Goal: Book appointment/travel/reservation

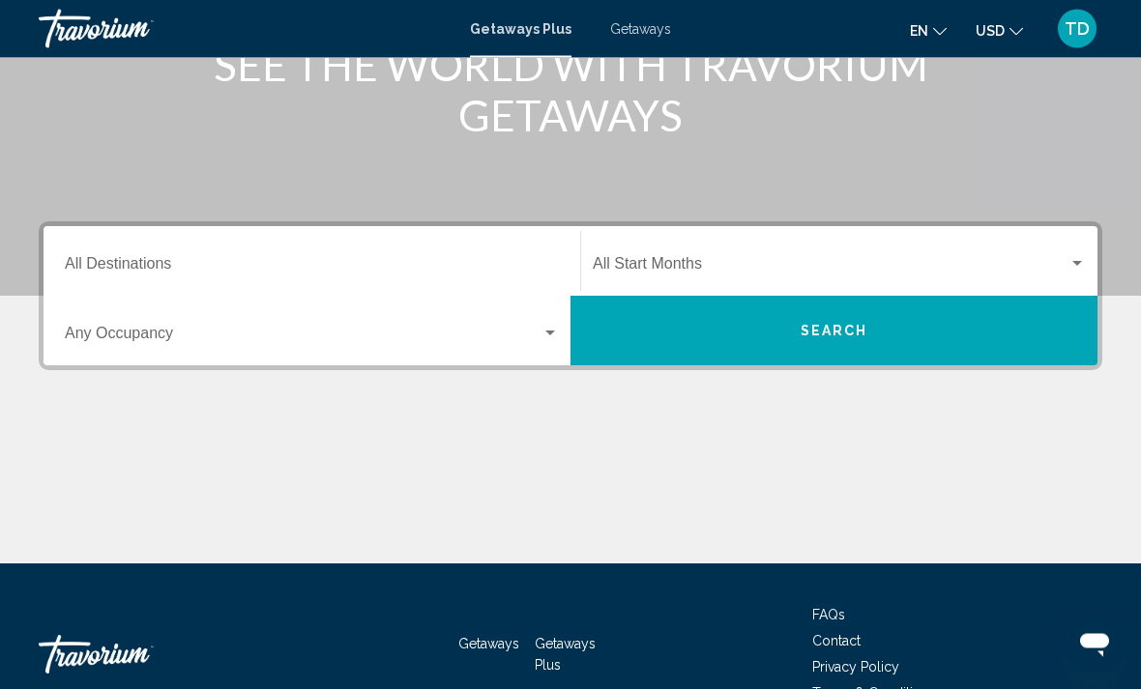
scroll to position [288, 0]
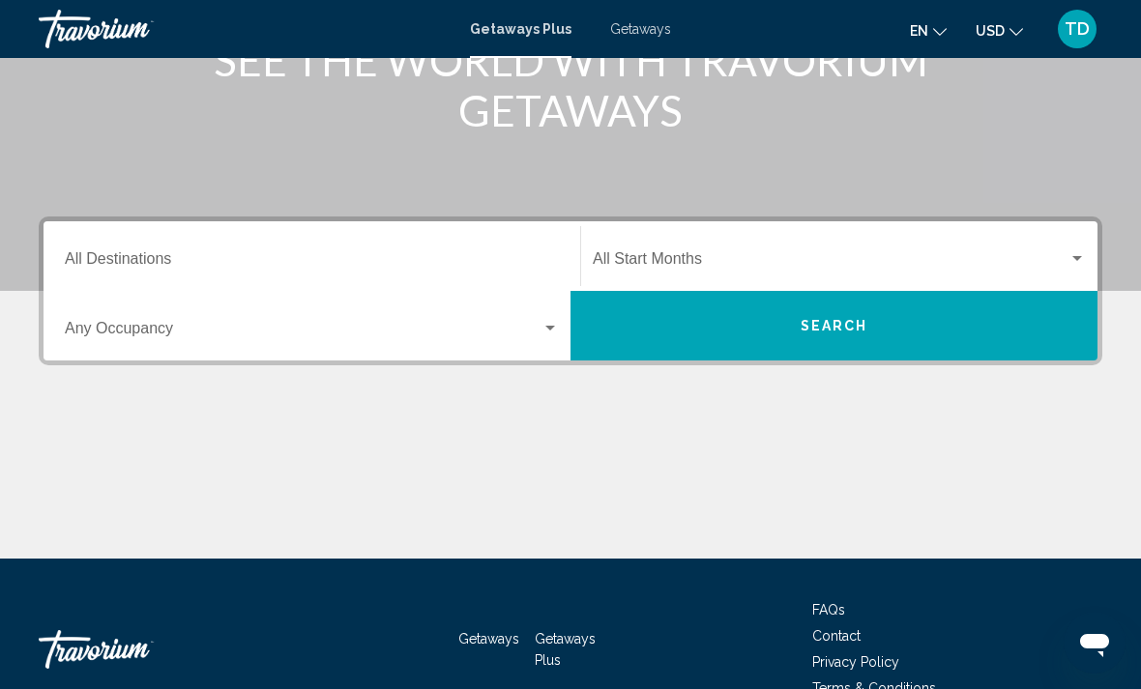
click at [437, 246] on div "Destination All Destinations" at bounding box center [312, 256] width 494 height 61
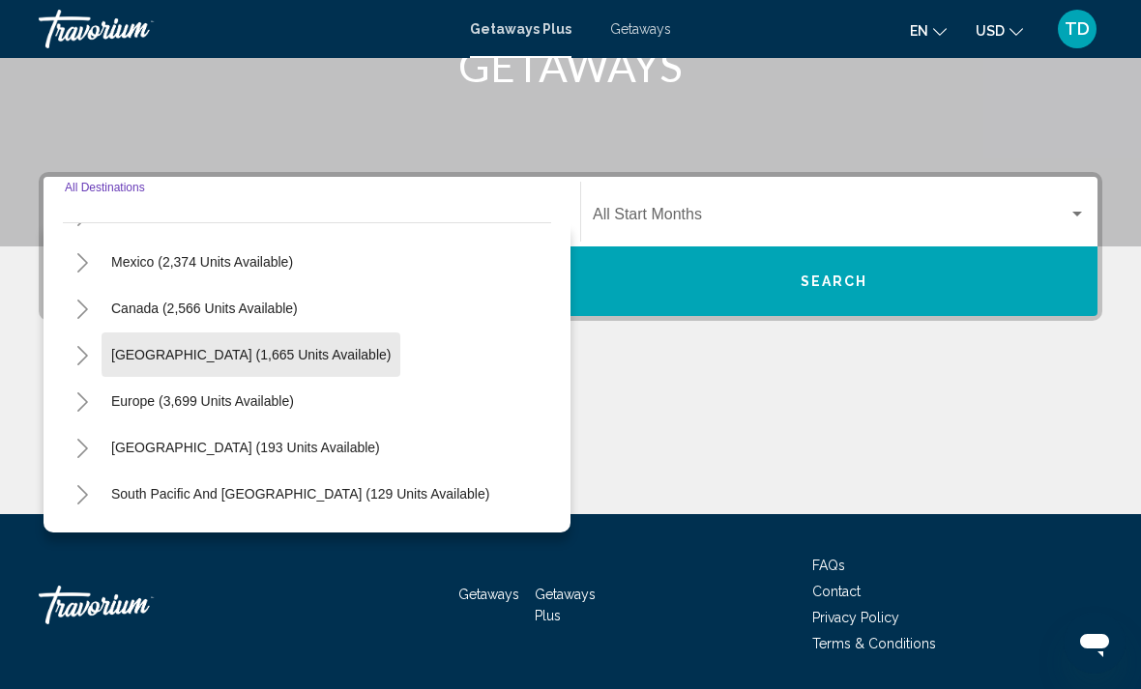
scroll to position [91, 0]
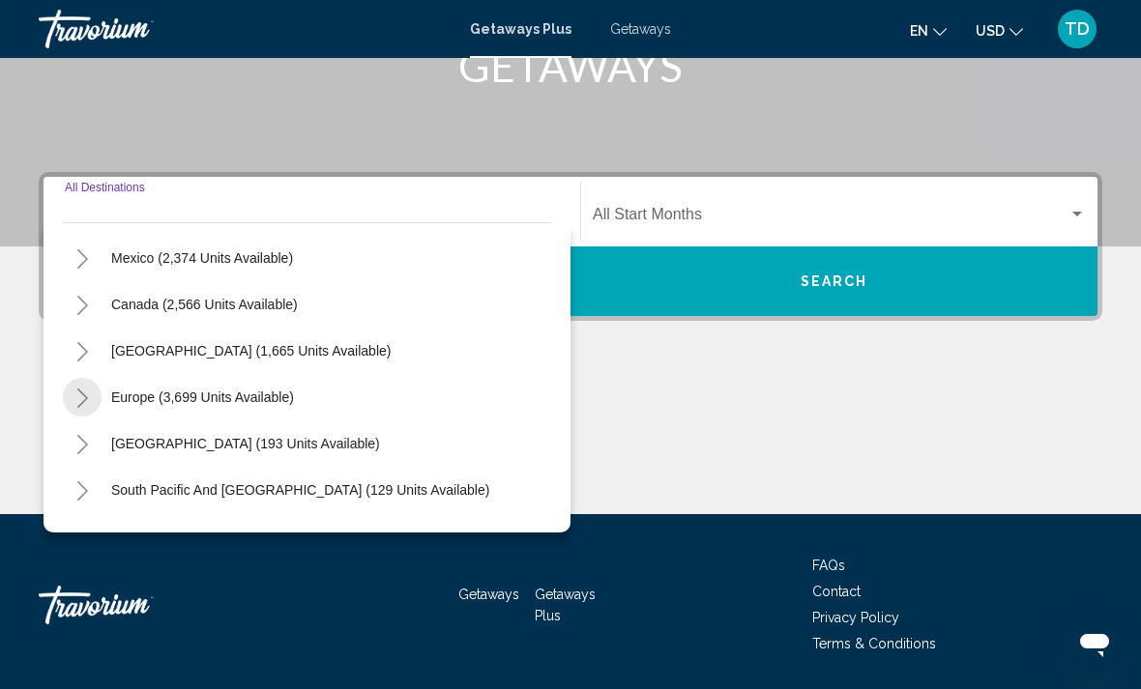
click at [89, 397] on icon "Toggle Europe (3,699 units available)" at bounding box center [82, 398] width 14 height 19
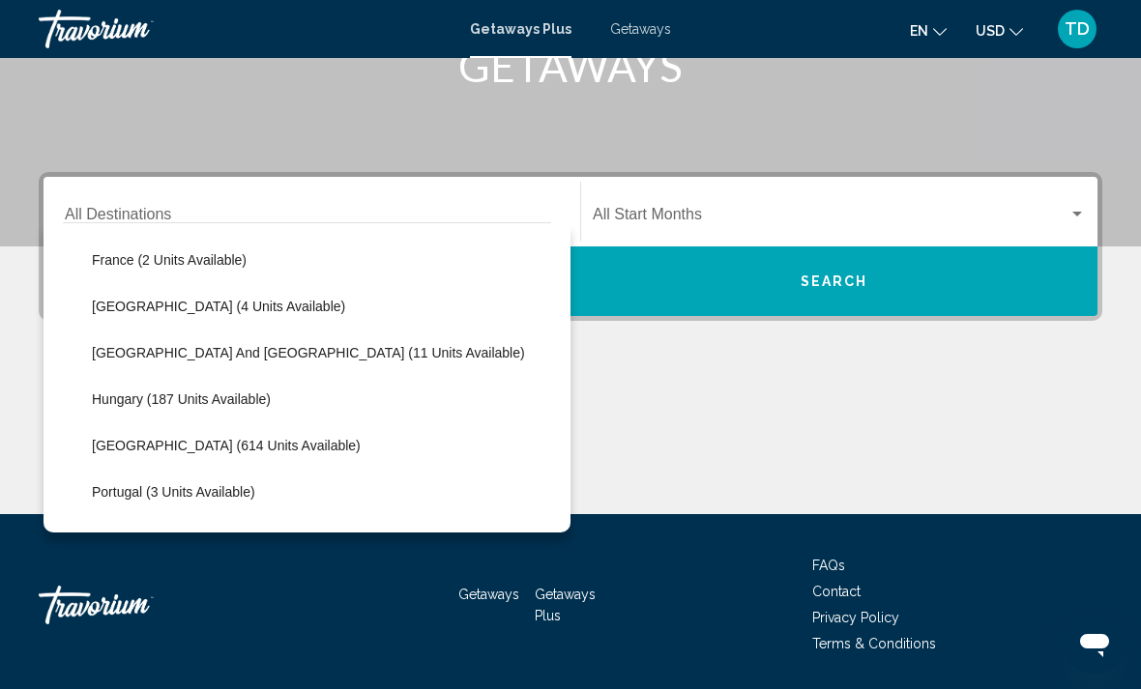
scroll to position [522, 0]
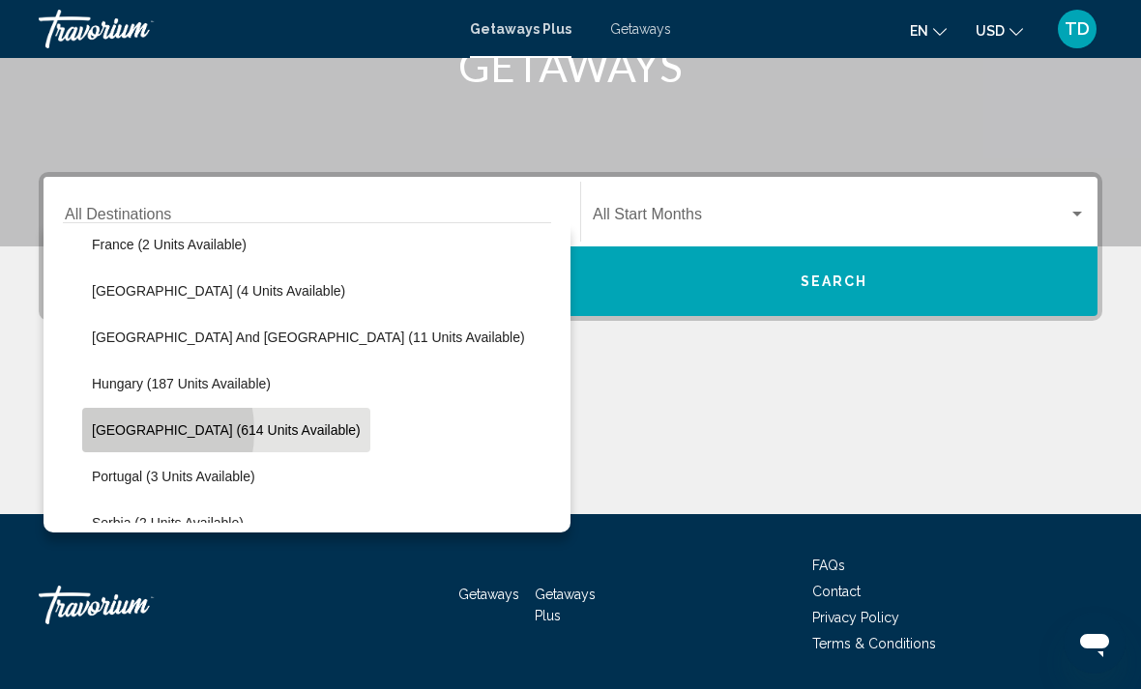
click at [111, 432] on span "[GEOGRAPHIC_DATA] (614 units available)" at bounding box center [226, 429] width 269 height 15
type input "**********"
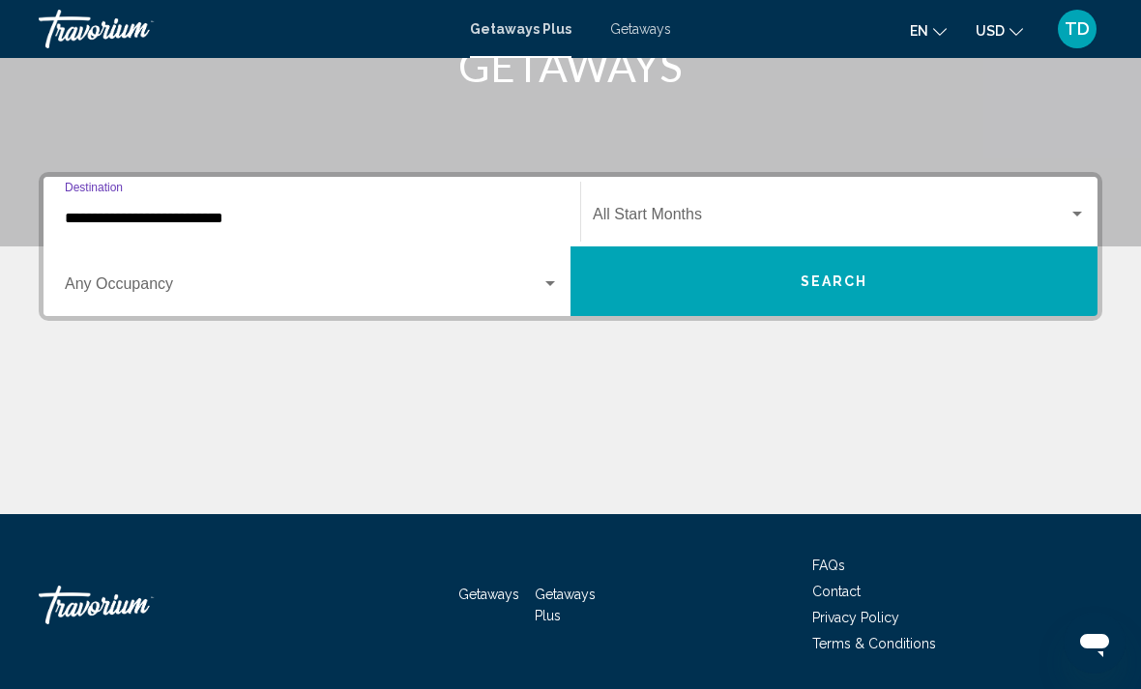
click at [542, 287] on div "Search widget" at bounding box center [549, 283] width 17 height 15
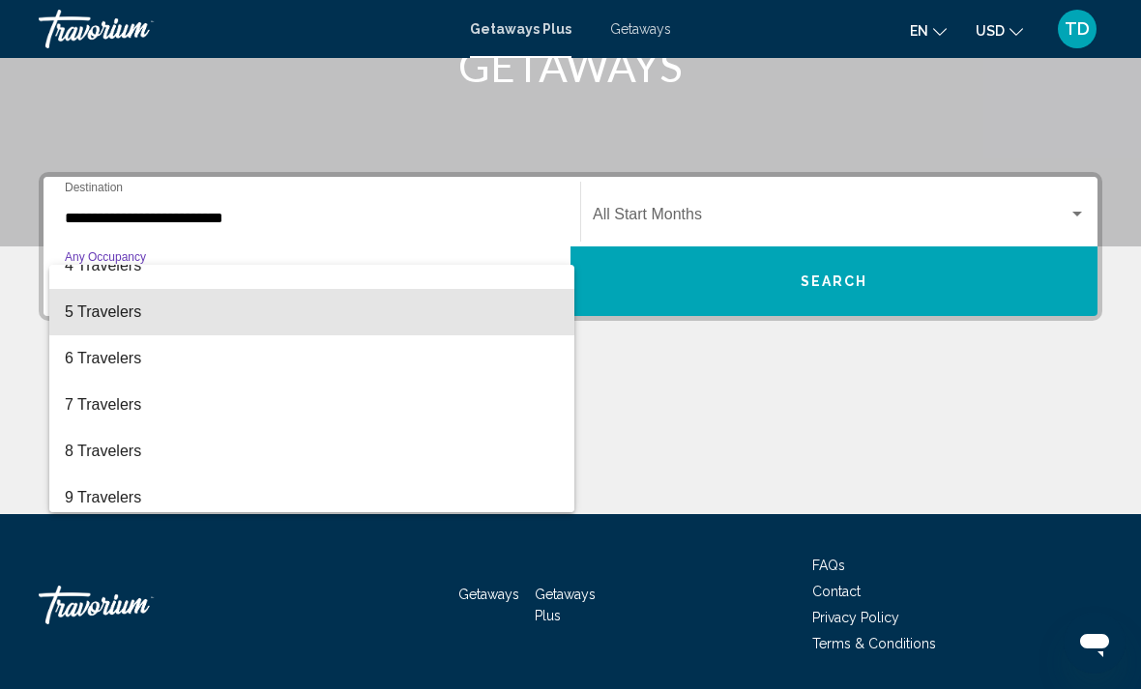
scroll to position [171, 0]
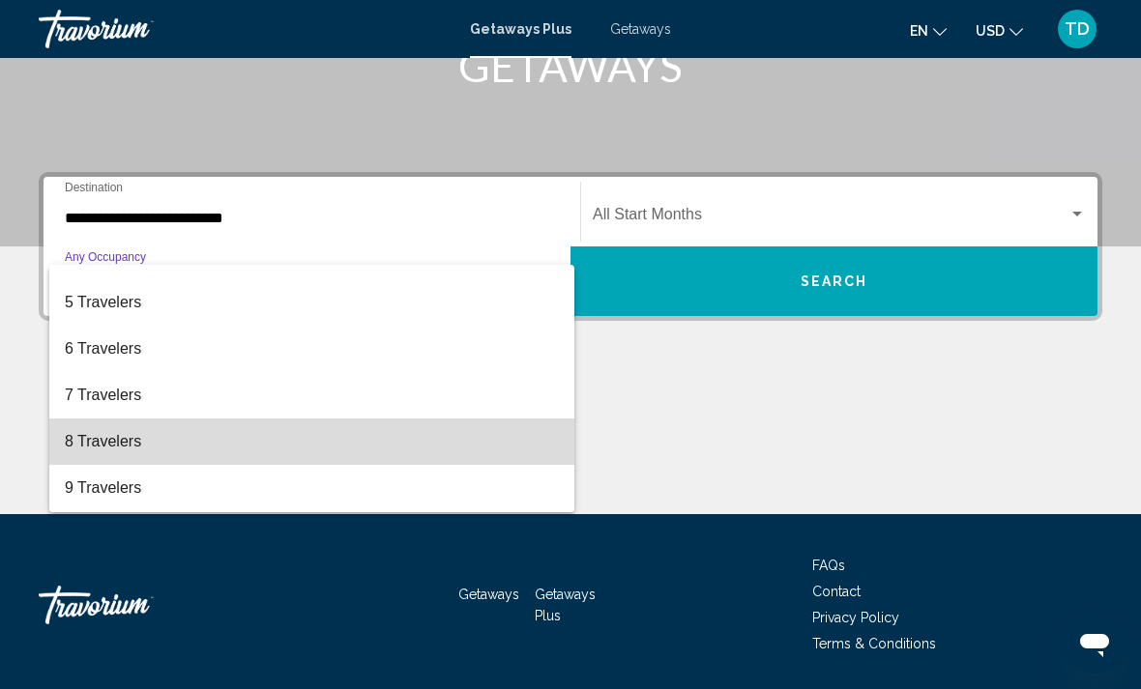
click at [101, 443] on span "8 Travelers" at bounding box center [312, 442] width 494 height 46
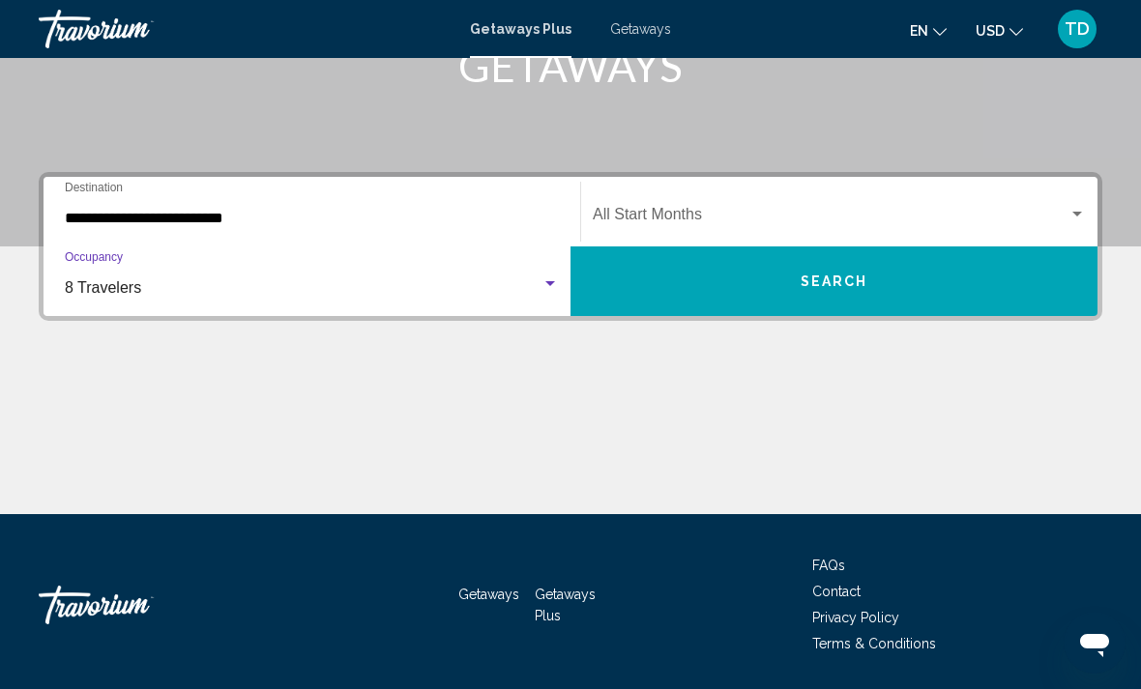
click at [824, 217] on span "Search widget" at bounding box center [831, 218] width 476 height 17
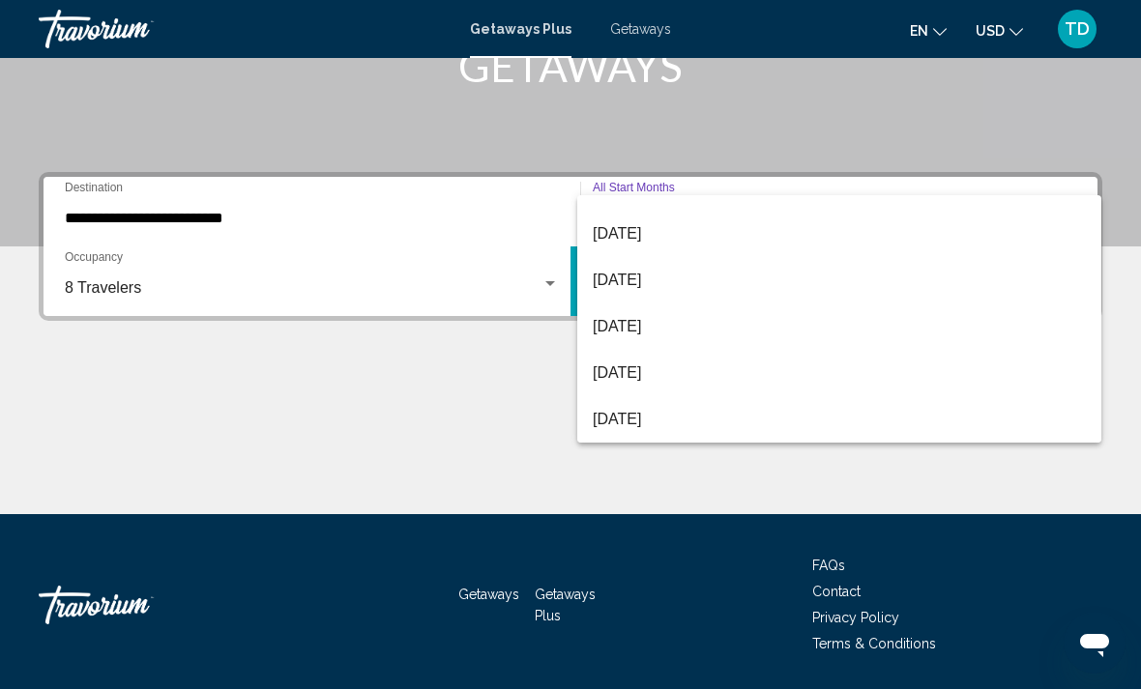
scroll to position [402, 0]
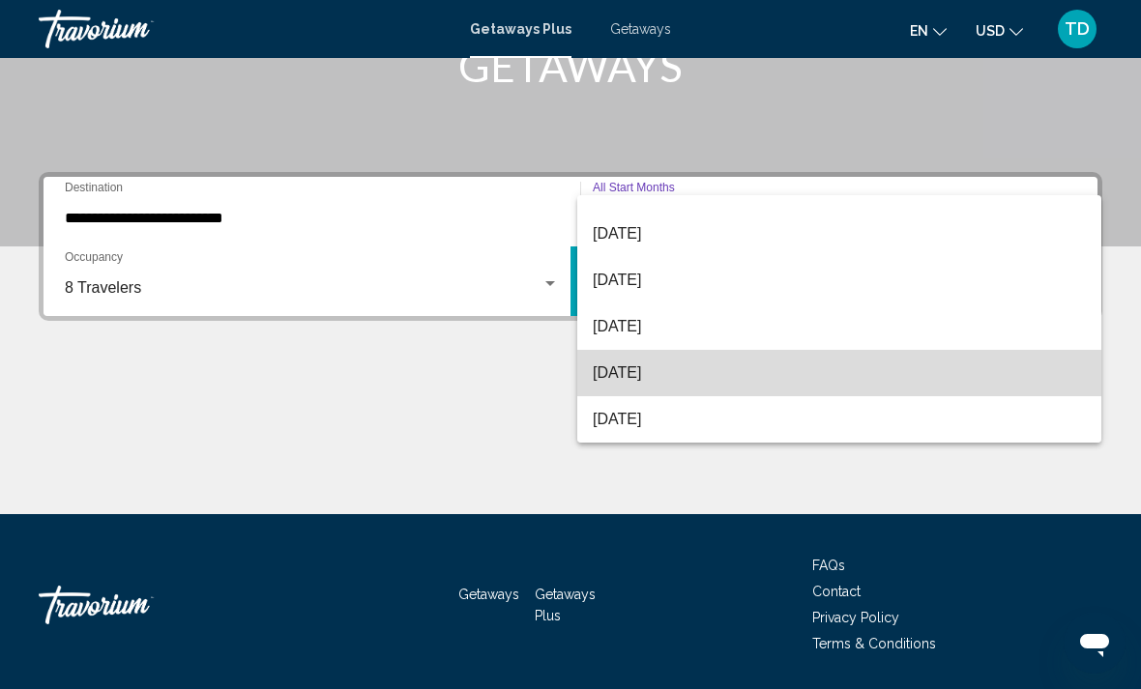
click at [636, 379] on span "[DATE]" at bounding box center [839, 373] width 493 height 46
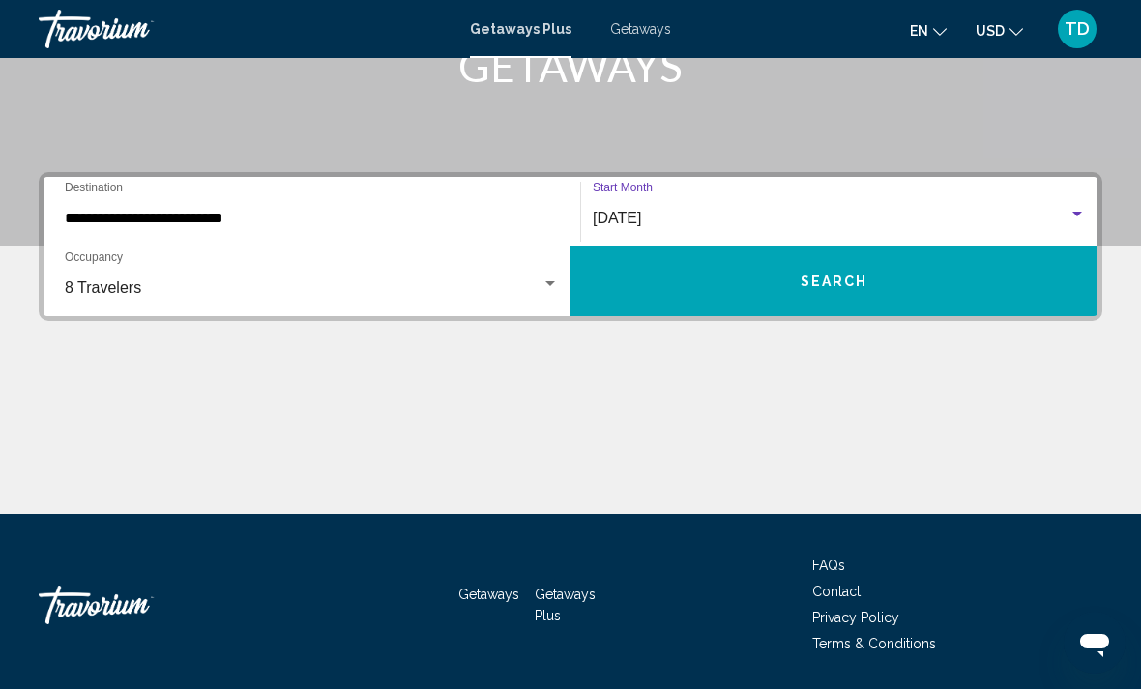
click at [770, 290] on button "Search" at bounding box center [833, 281] width 527 height 70
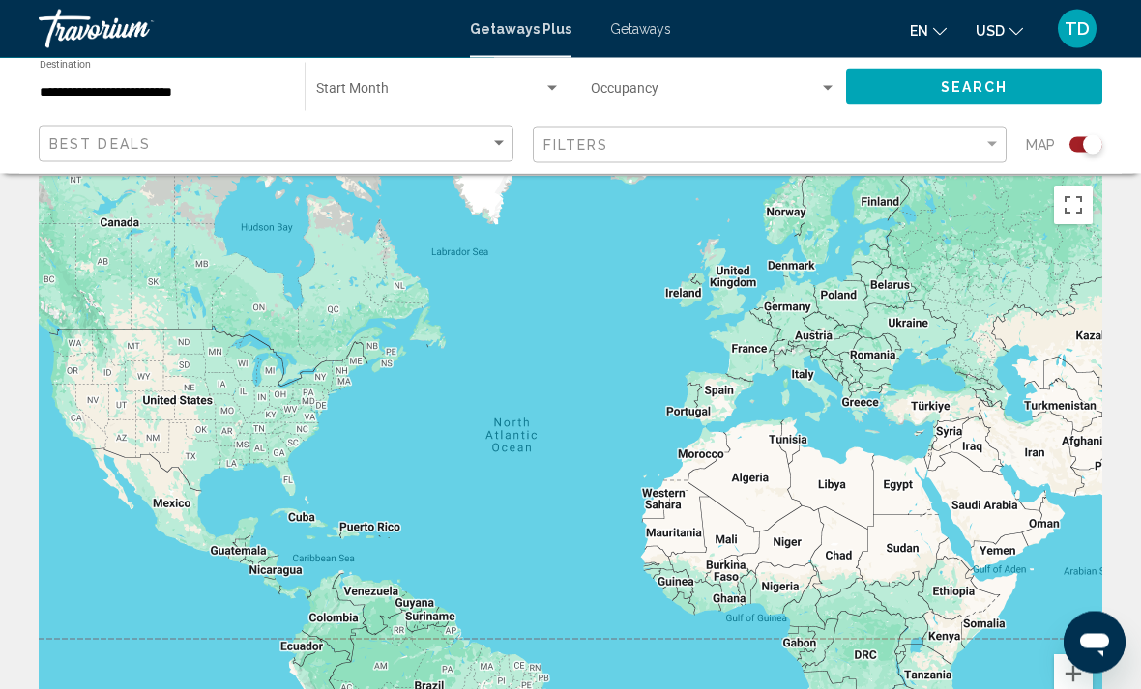
scroll to position [17, 0]
click at [541, 89] on span "Search widget" at bounding box center [429, 92] width 227 height 15
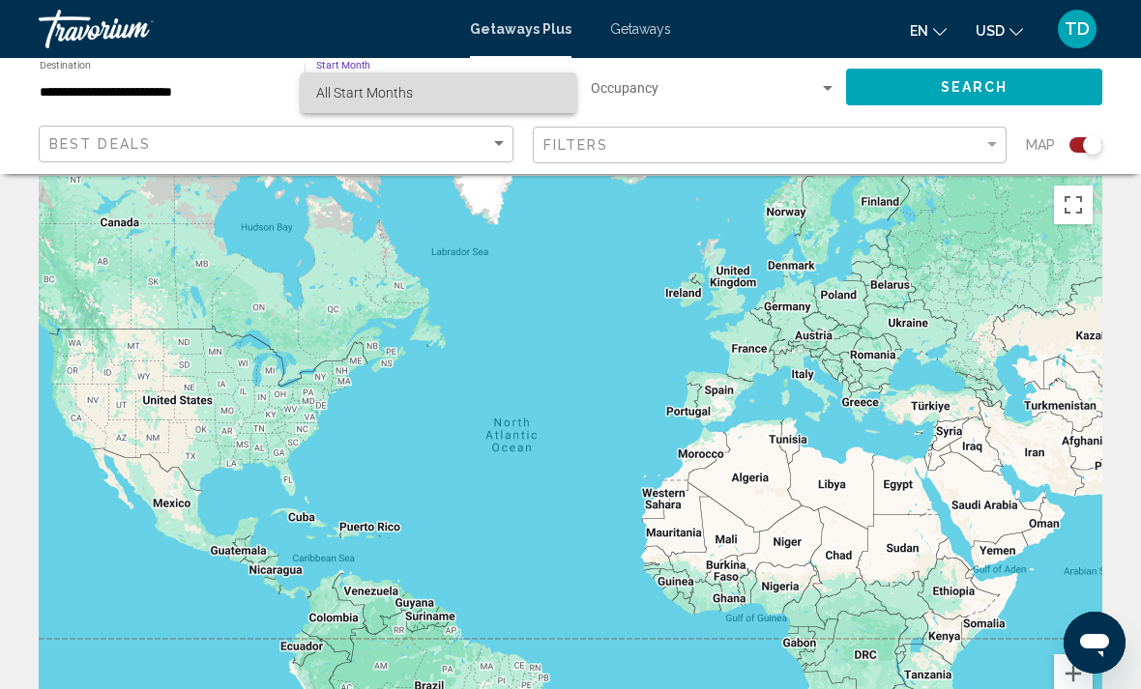
click at [474, 94] on span "All Start Months" at bounding box center [438, 92] width 245 height 41
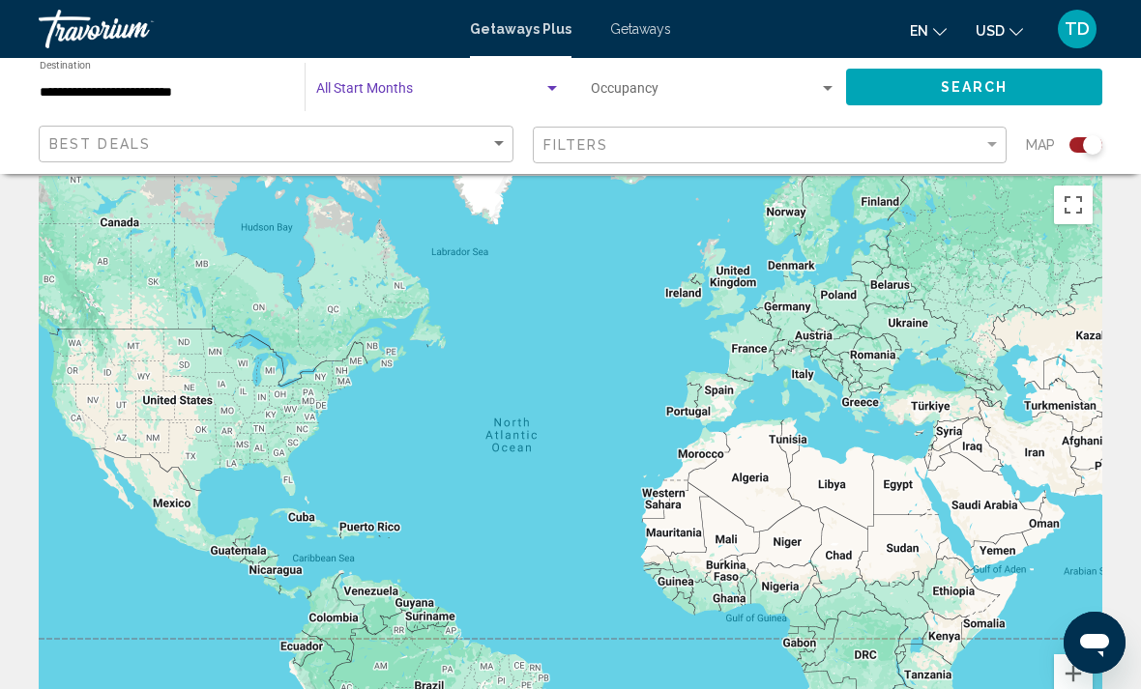
click at [801, 97] on span "Search widget" at bounding box center [705, 92] width 228 height 15
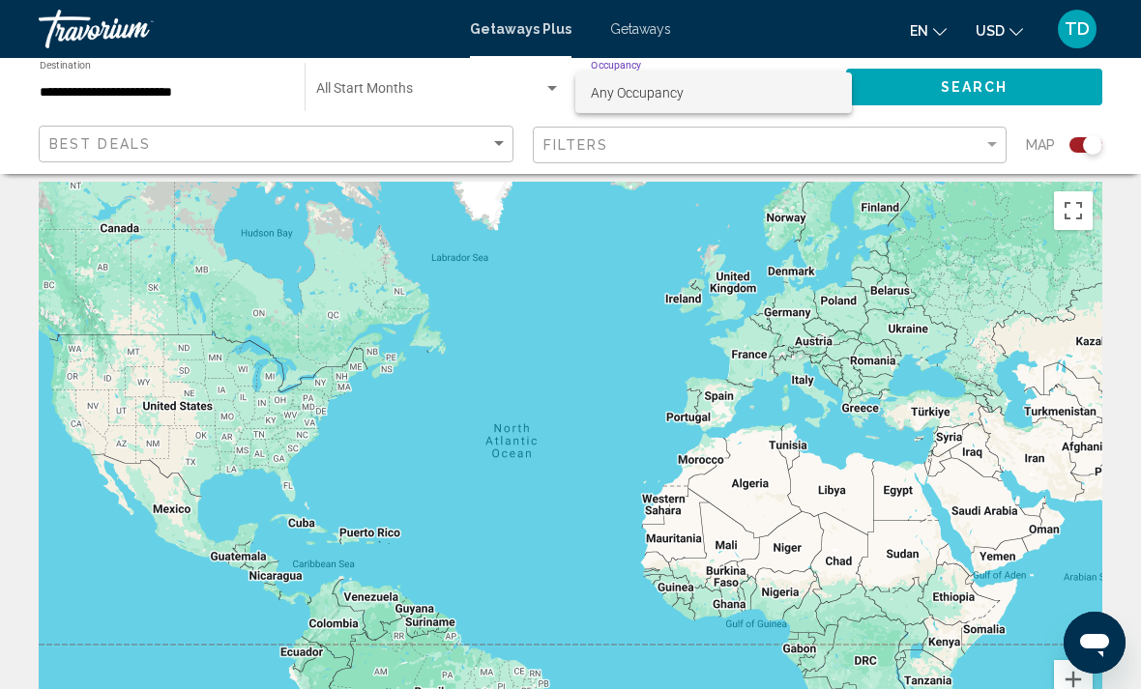
scroll to position [0, 0]
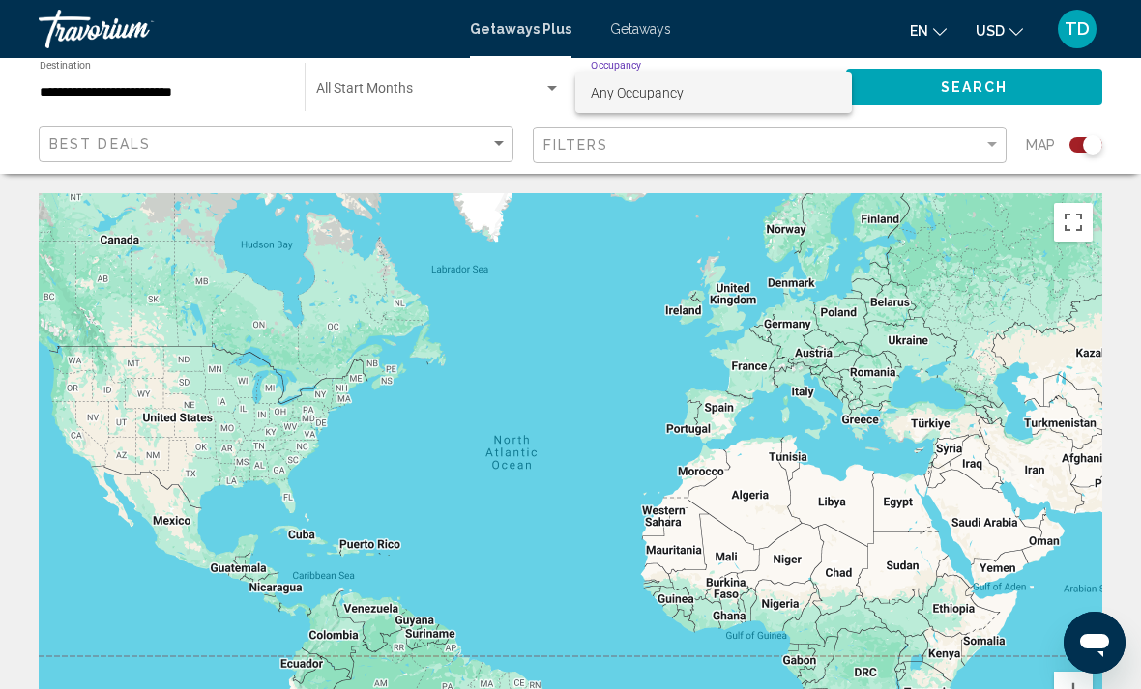
click at [116, 91] on div at bounding box center [570, 344] width 1141 height 689
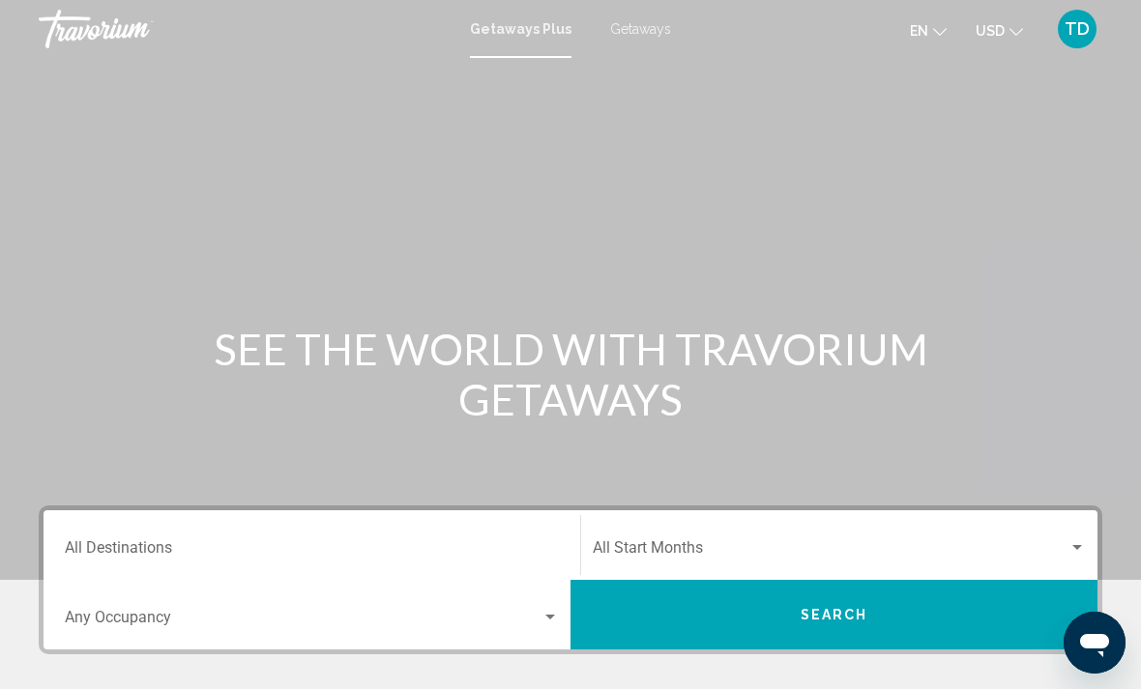
click at [123, 560] on input "Destination All Destinations" at bounding box center [312, 551] width 494 height 17
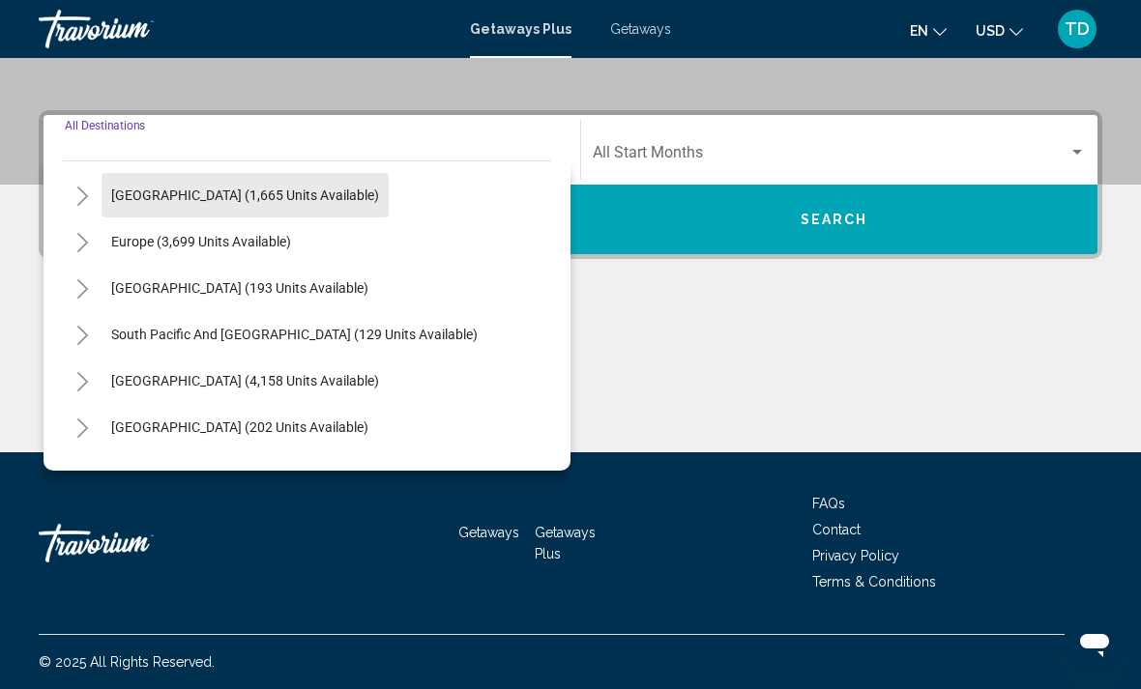
scroll to position [188, 0]
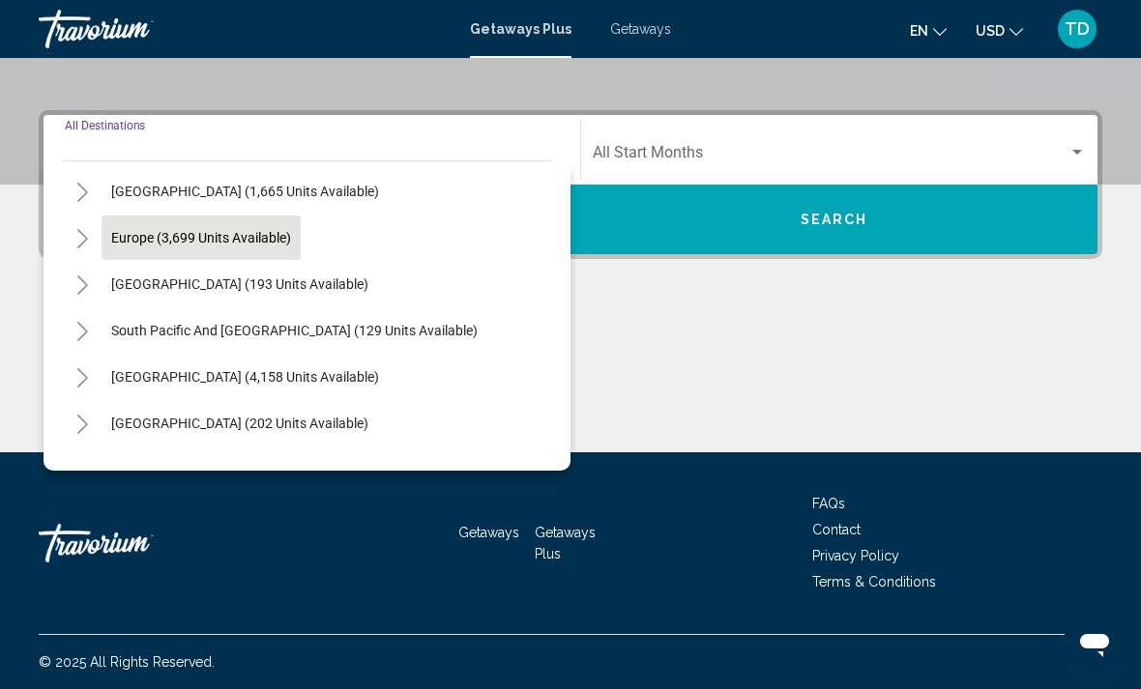
click at [271, 238] on span "Europe (3,699 units available)" at bounding box center [201, 237] width 180 height 15
type input "**********"
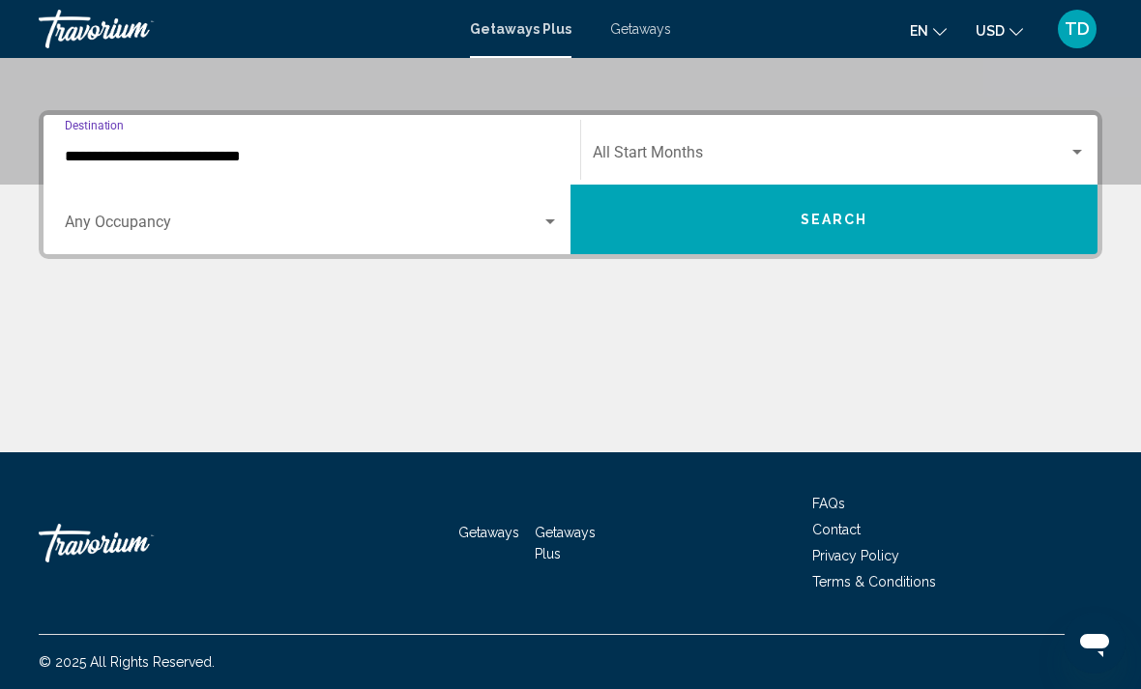
click at [542, 218] on div "Search widget" at bounding box center [549, 222] width 17 height 15
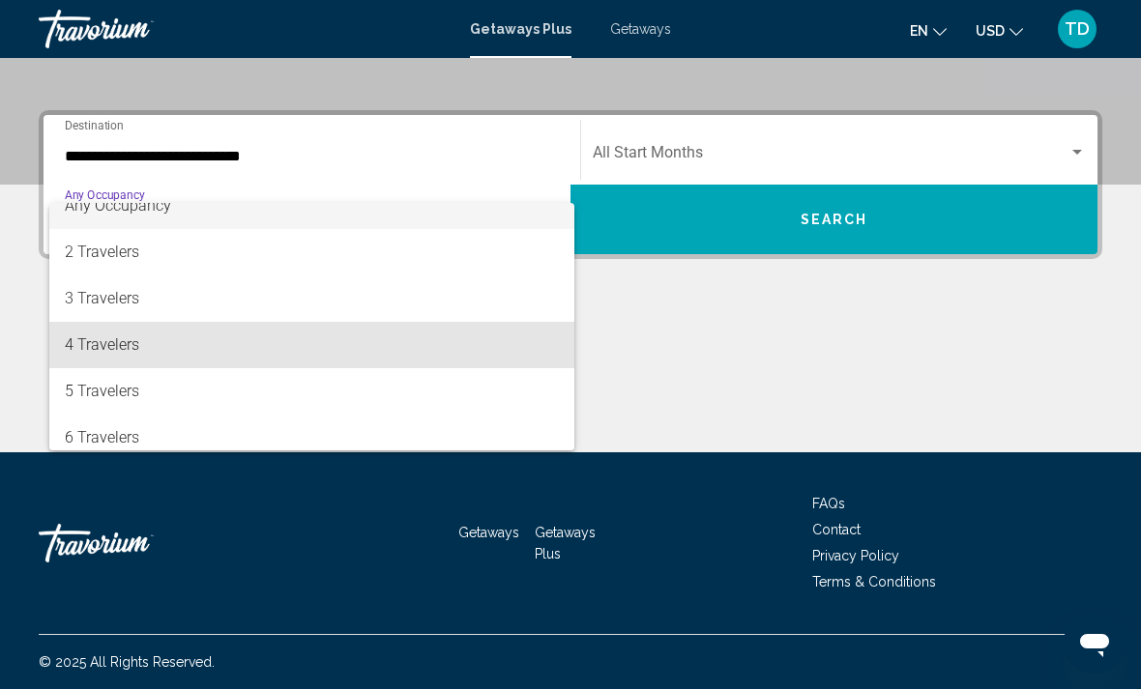
scroll to position [17, 0]
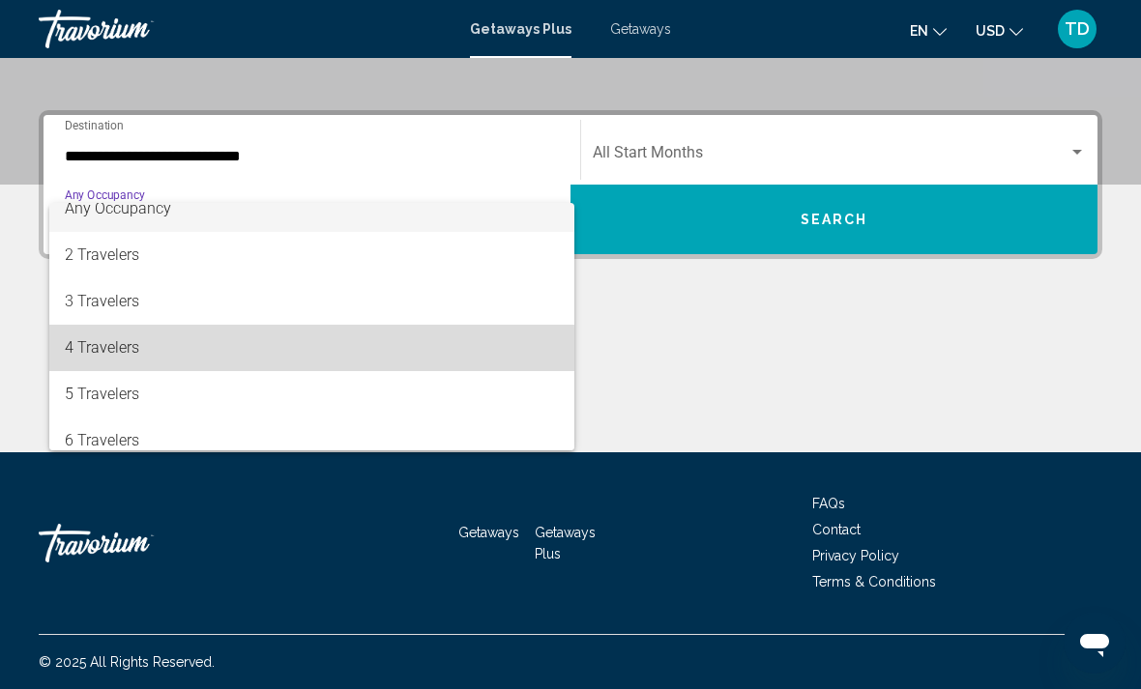
click at [101, 357] on span "4 Travelers" at bounding box center [312, 348] width 494 height 46
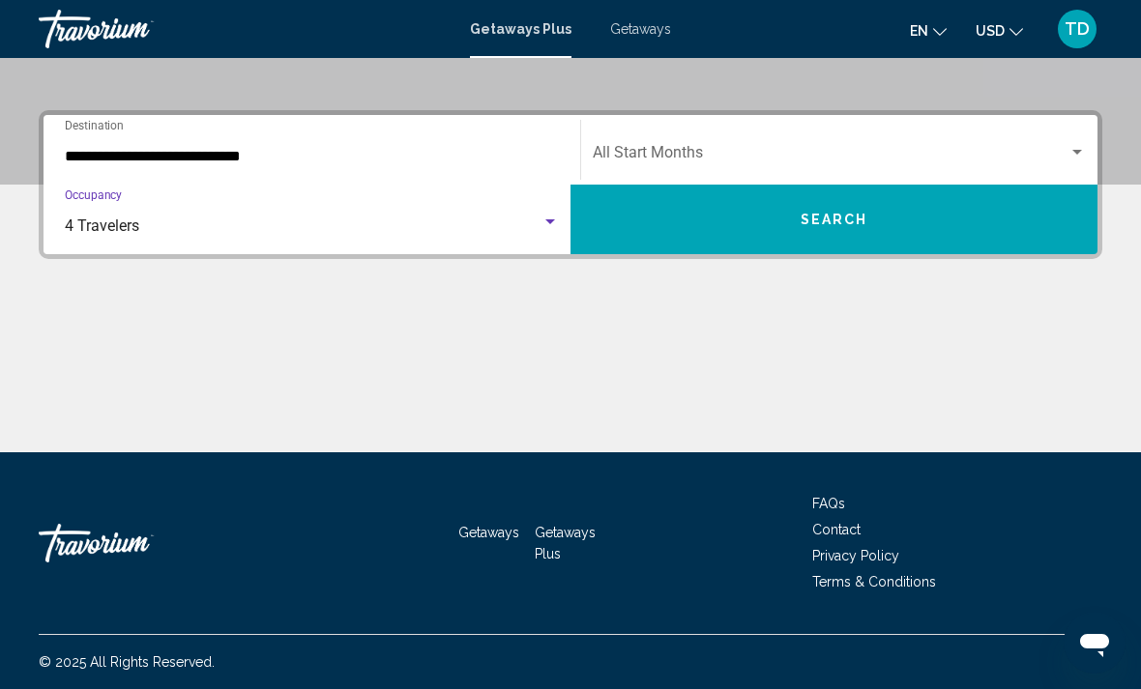
click at [824, 149] on span "Search widget" at bounding box center [831, 156] width 476 height 17
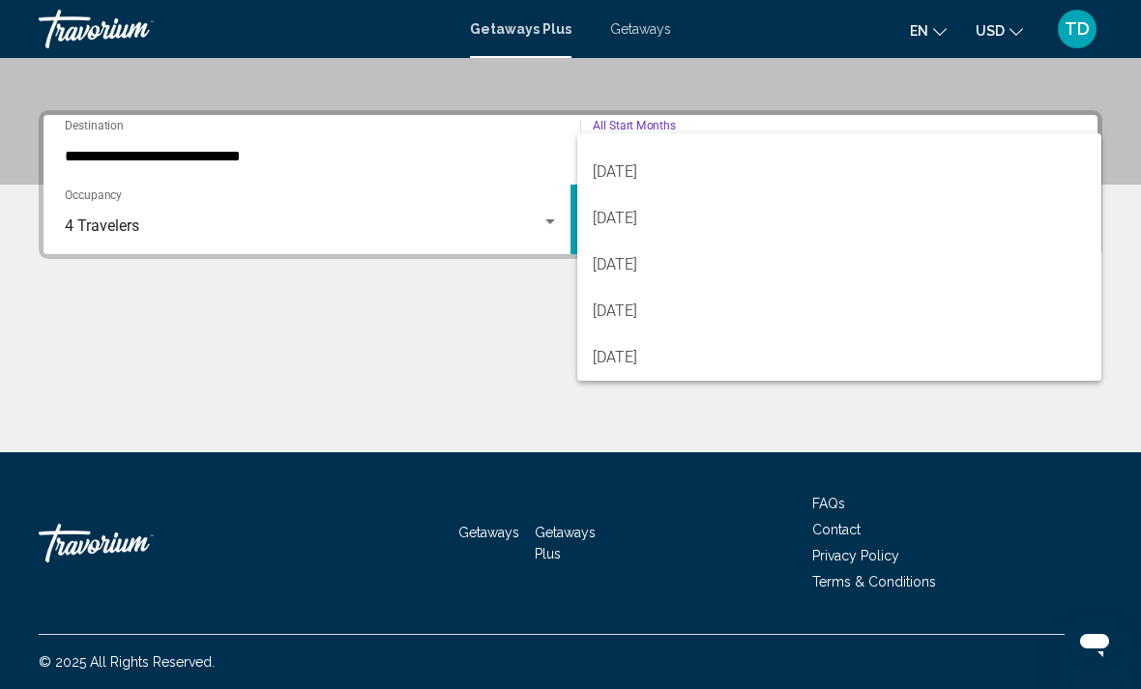
scroll to position [402, 0]
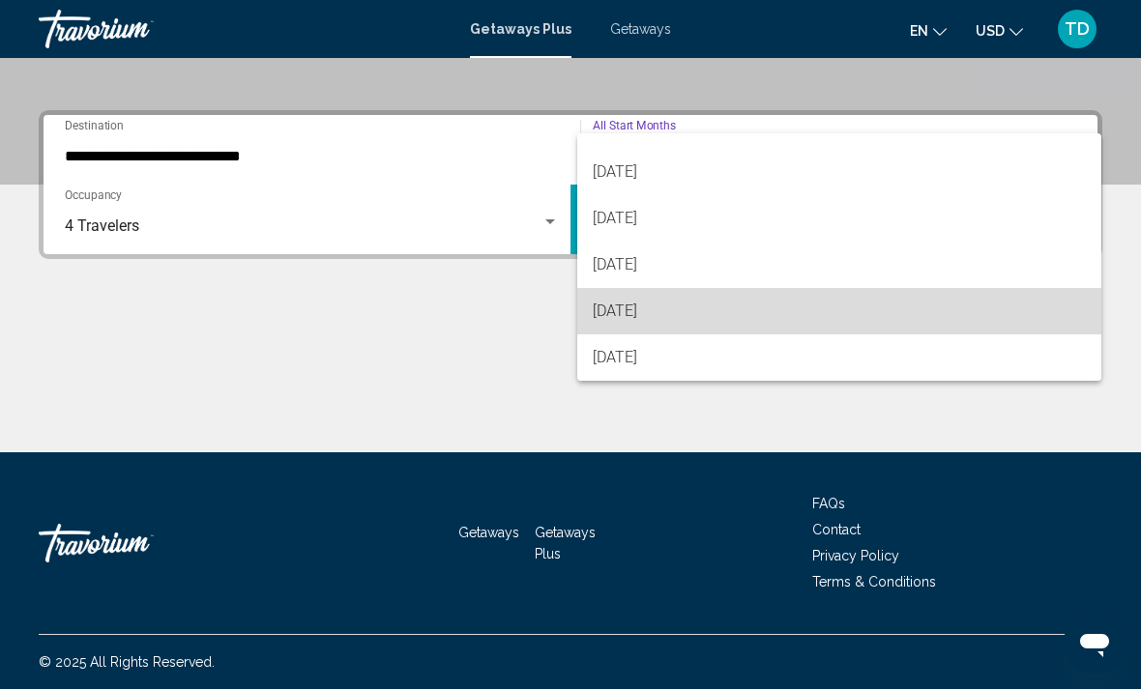
click at [661, 315] on span "[DATE]" at bounding box center [839, 311] width 493 height 46
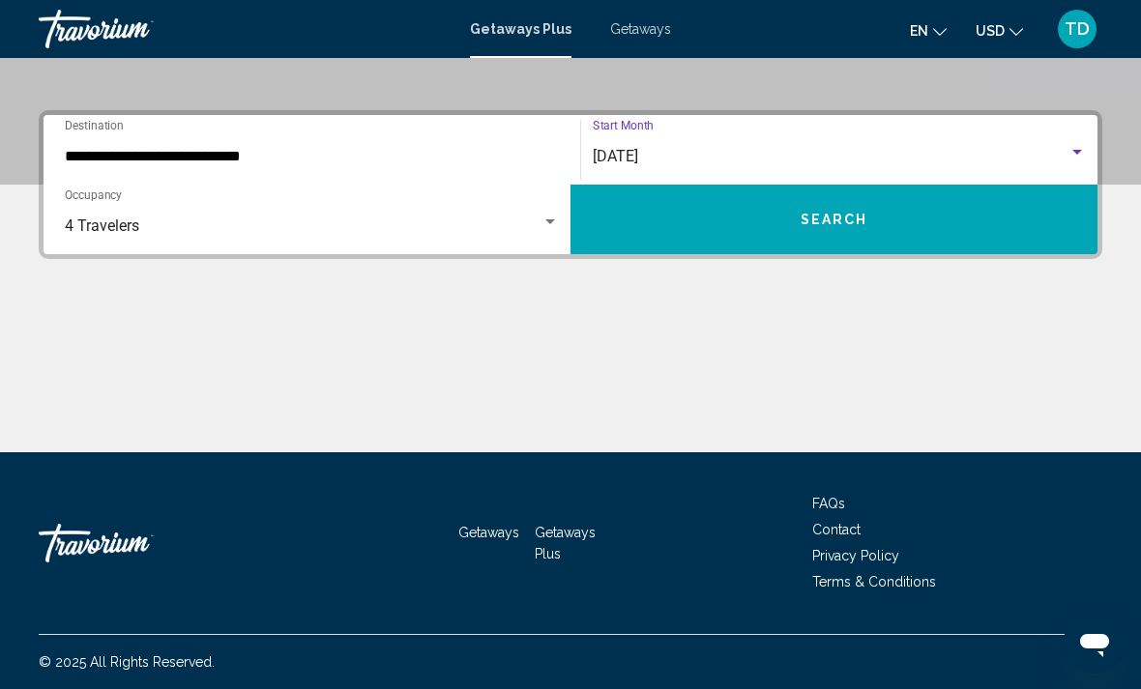
click at [767, 230] on button "Search" at bounding box center [833, 220] width 527 height 70
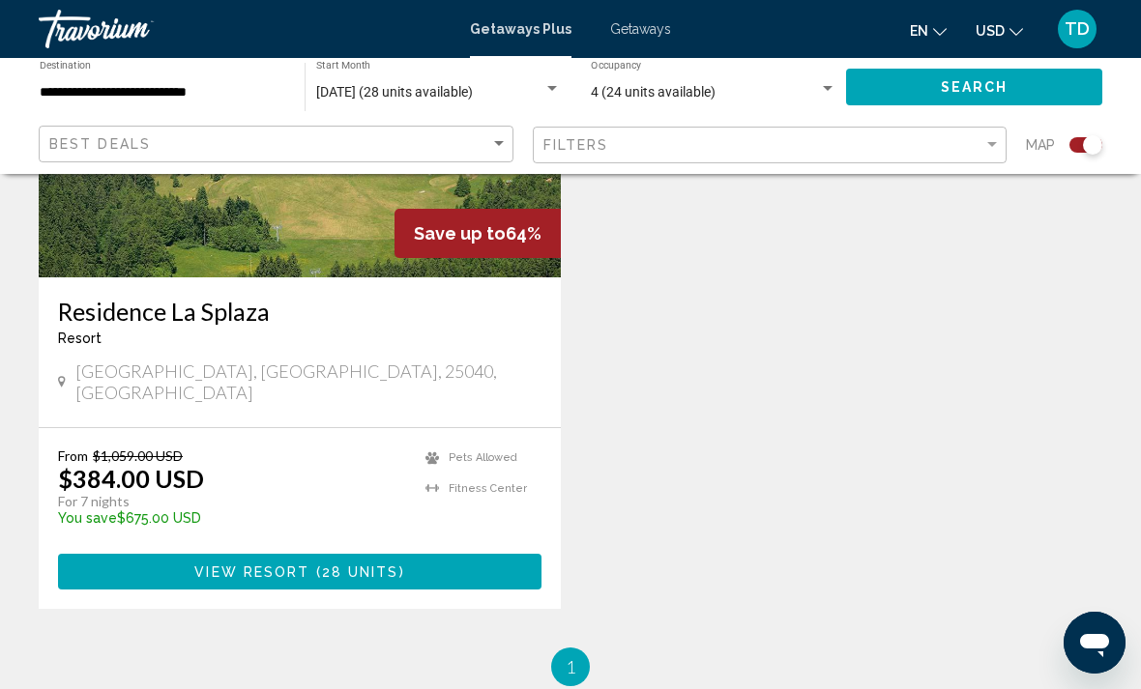
scroll to position [884, 0]
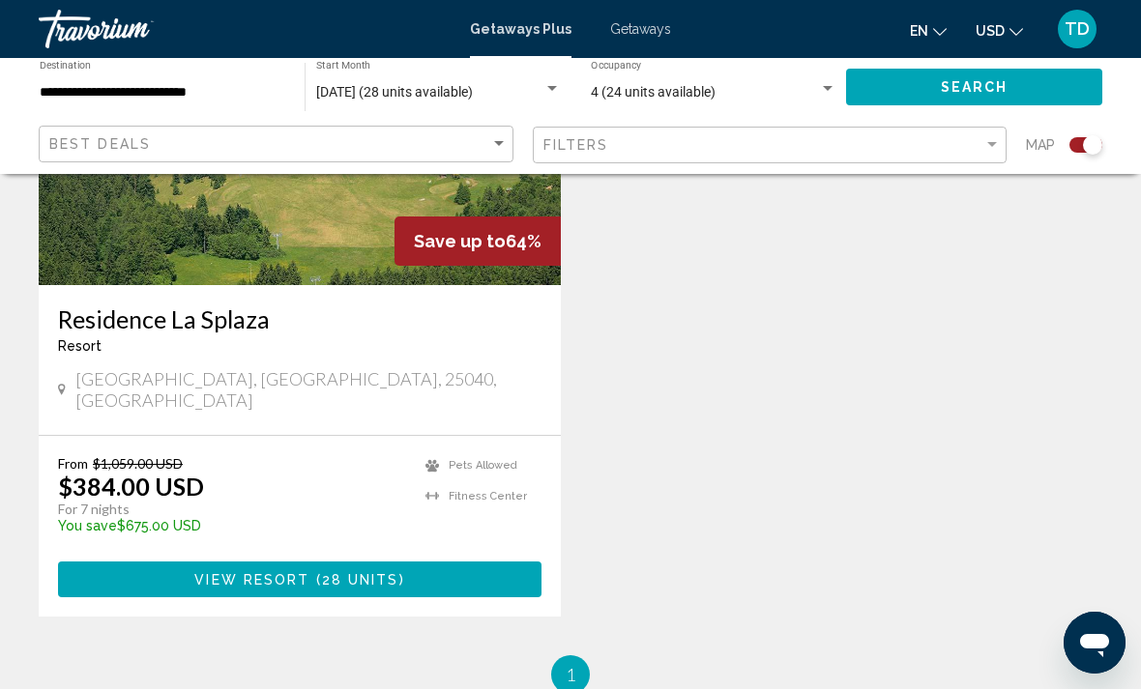
click at [402, 571] on span "View Resort ( 28 units )" at bounding box center [299, 578] width 210 height 15
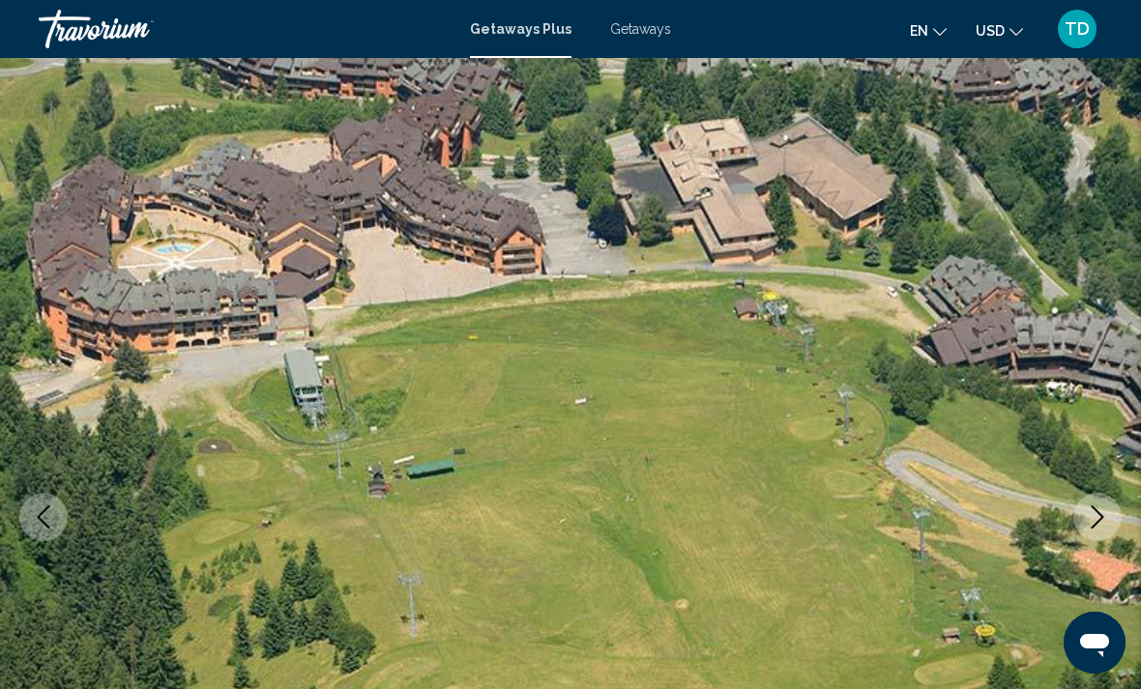
click at [1107, 515] on icon "Next image" at bounding box center [1096, 517] width 23 height 23
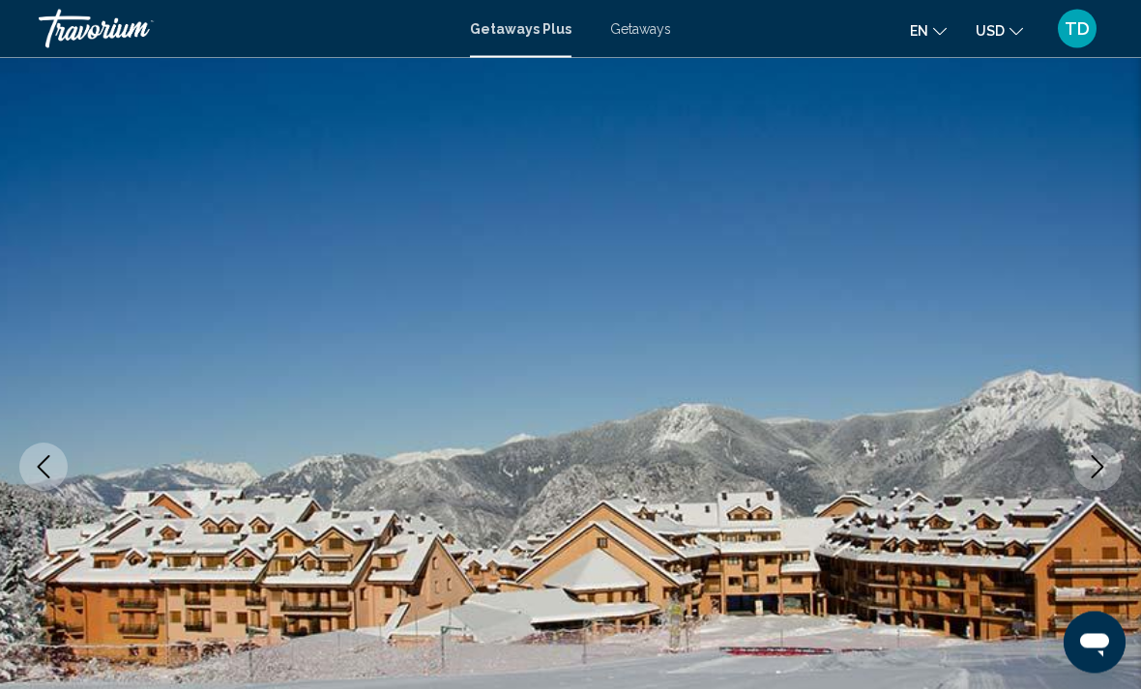
click at [1092, 479] on button "Next image" at bounding box center [1097, 468] width 48 height 48
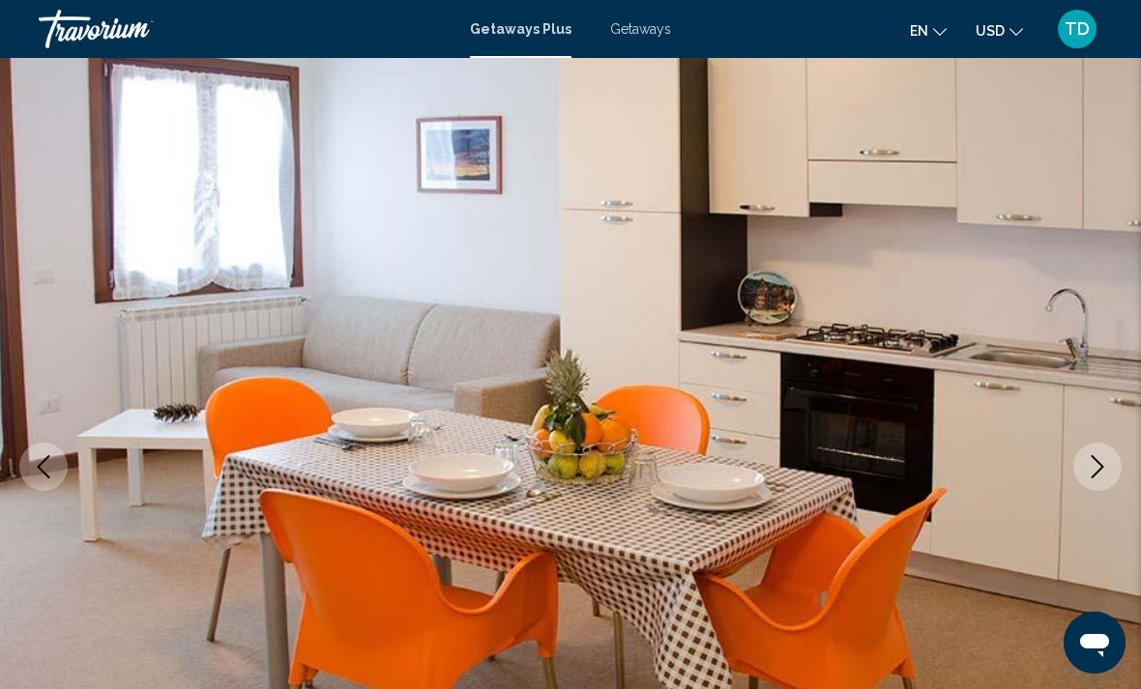
click at [1104, 471] on icon "Next image" at bounding box center [1096, 466] width 23 height 23
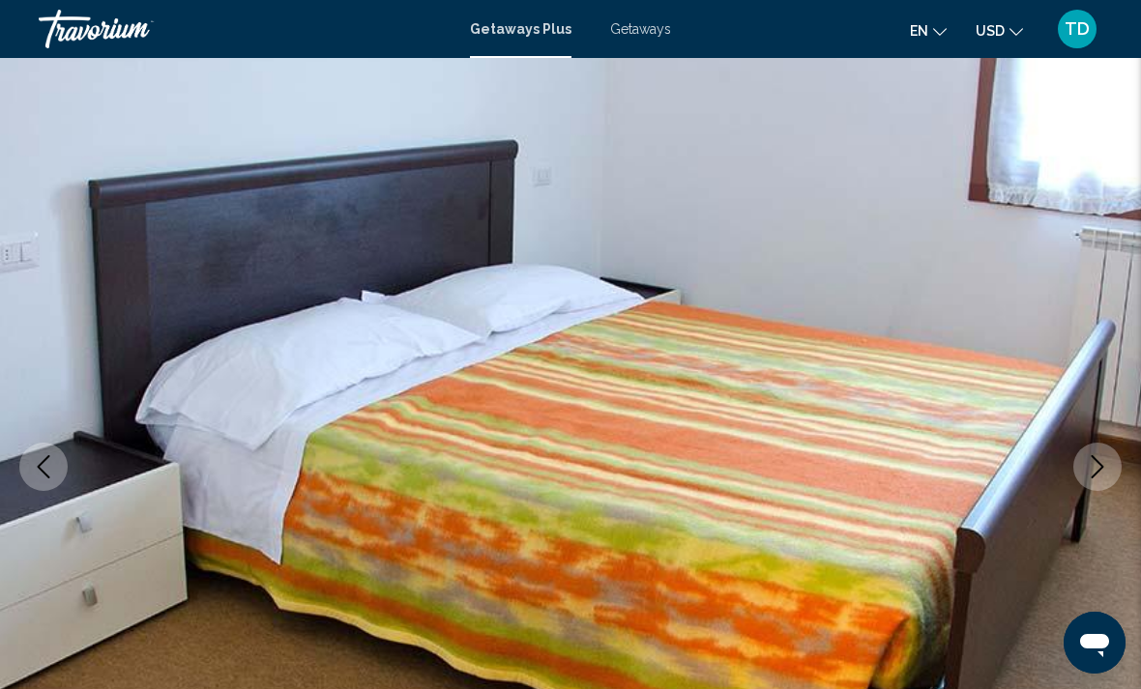
click at [1095, 476] on icon "Next image" at bounding box center [1096, 466] width 23 height 23
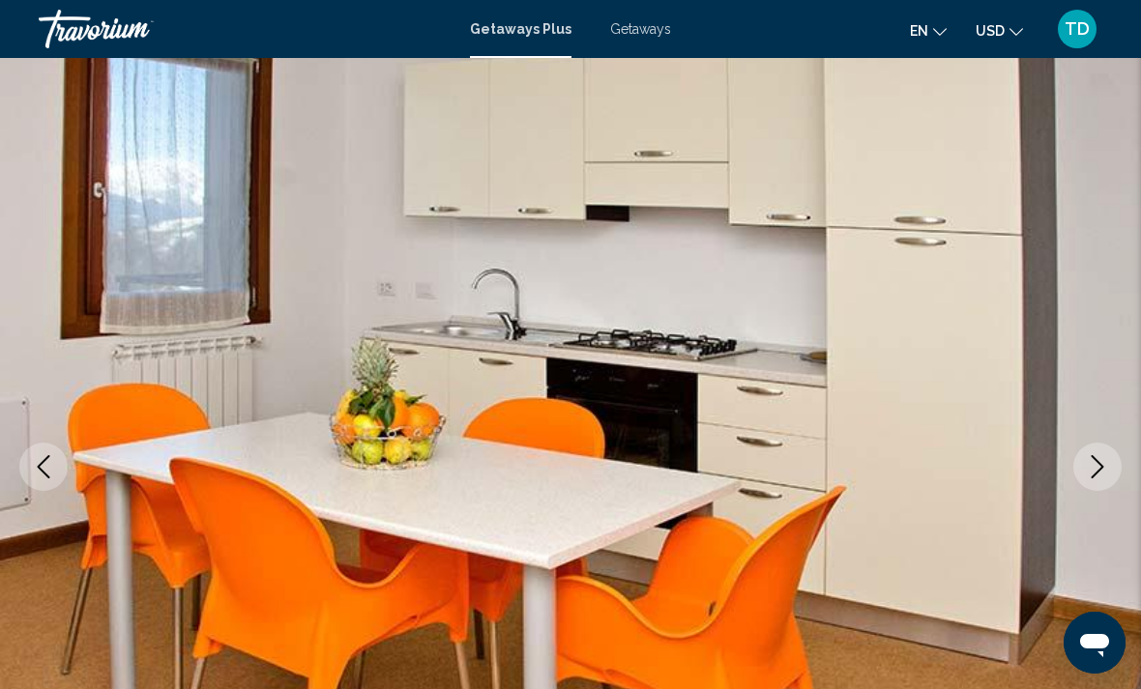
click at [1087, 478] on button "Next image" at bounding box center [1097, 467] width 48 height 48
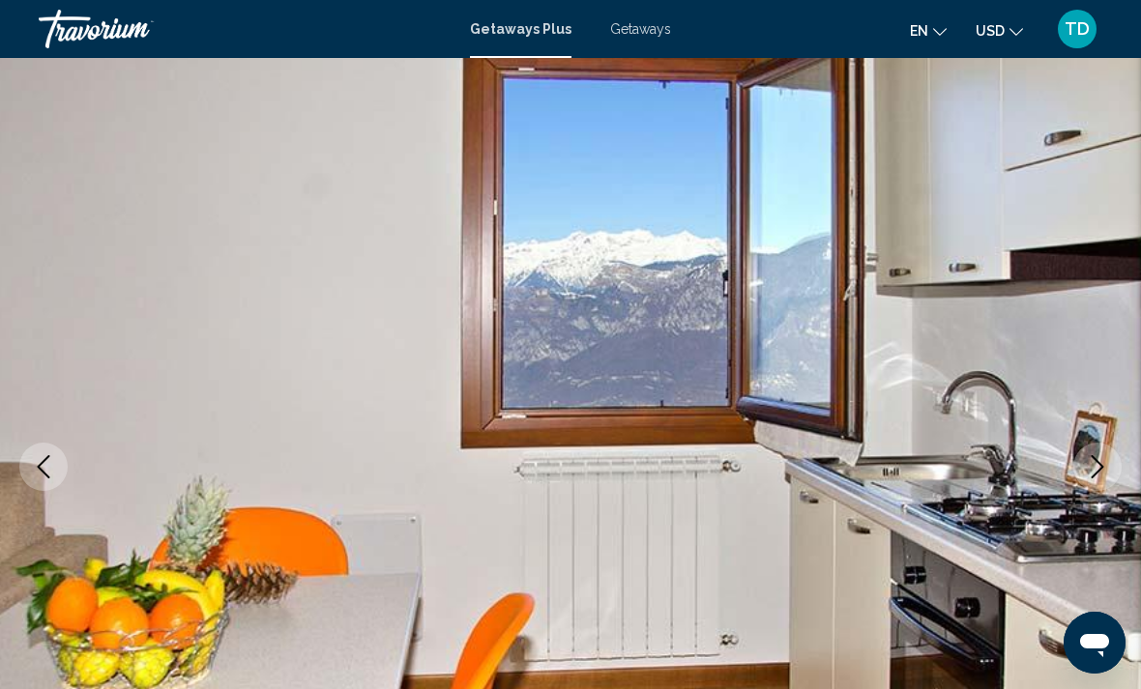
click at [1095, 481] on button "Next image" at bounding box center [1097, 467] width 48 height 48
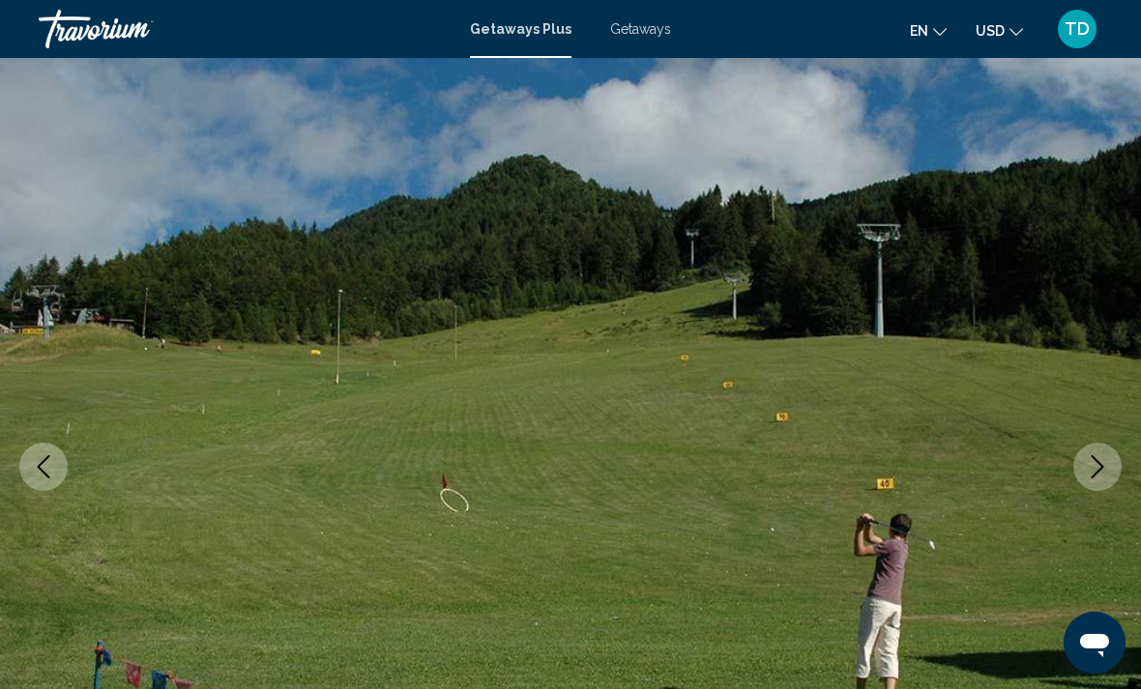
click at [1091, 481] on button "Next image" at bounding box center [1097, 467] width 48 height 48
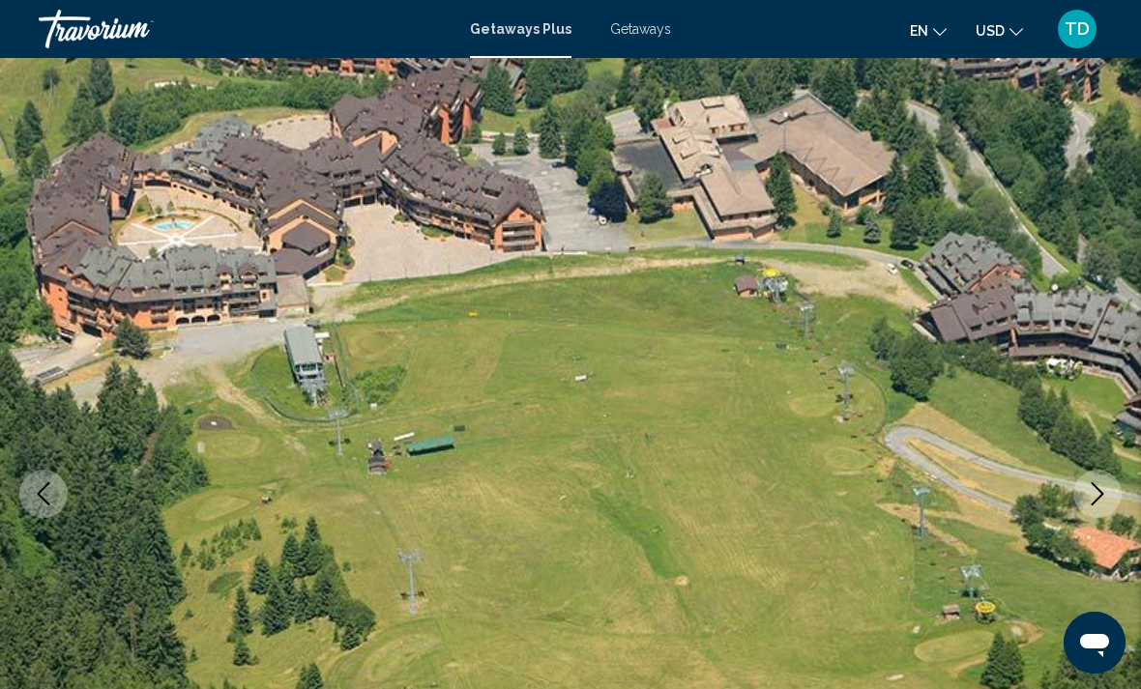
scroll to position [0, 0]
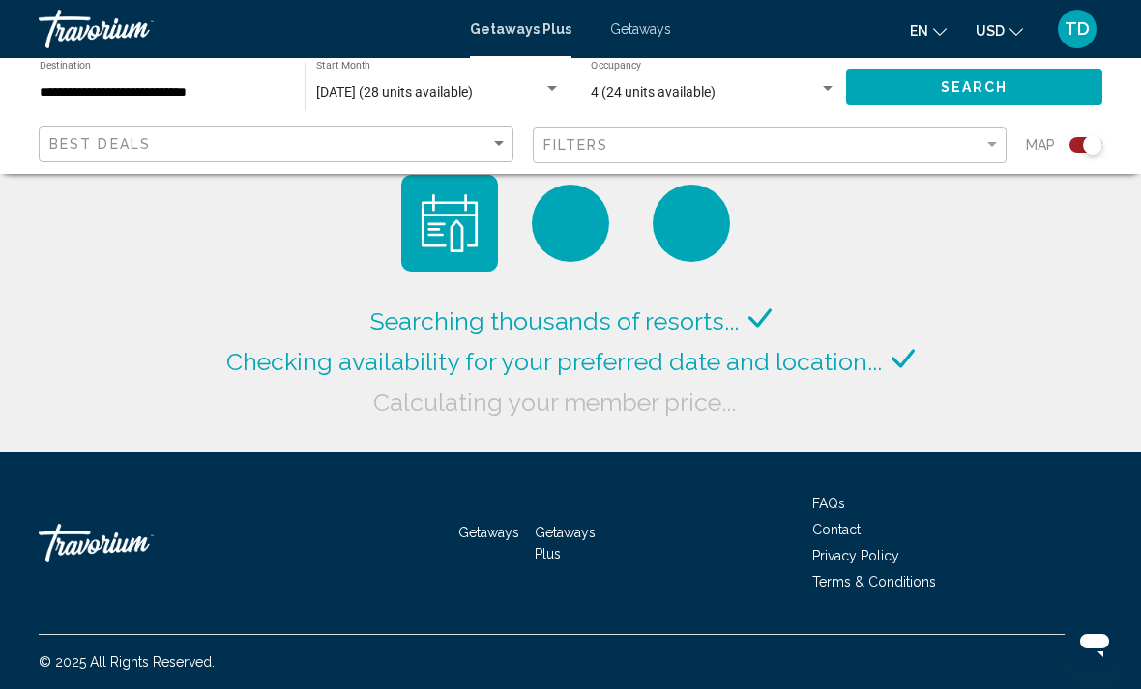
click at [628, 6] on mat-toolbar "Getaways Plus Getaways en English Español Français Italiano Português русский U…" at bounding box center [570, 29] width 1141 height 58
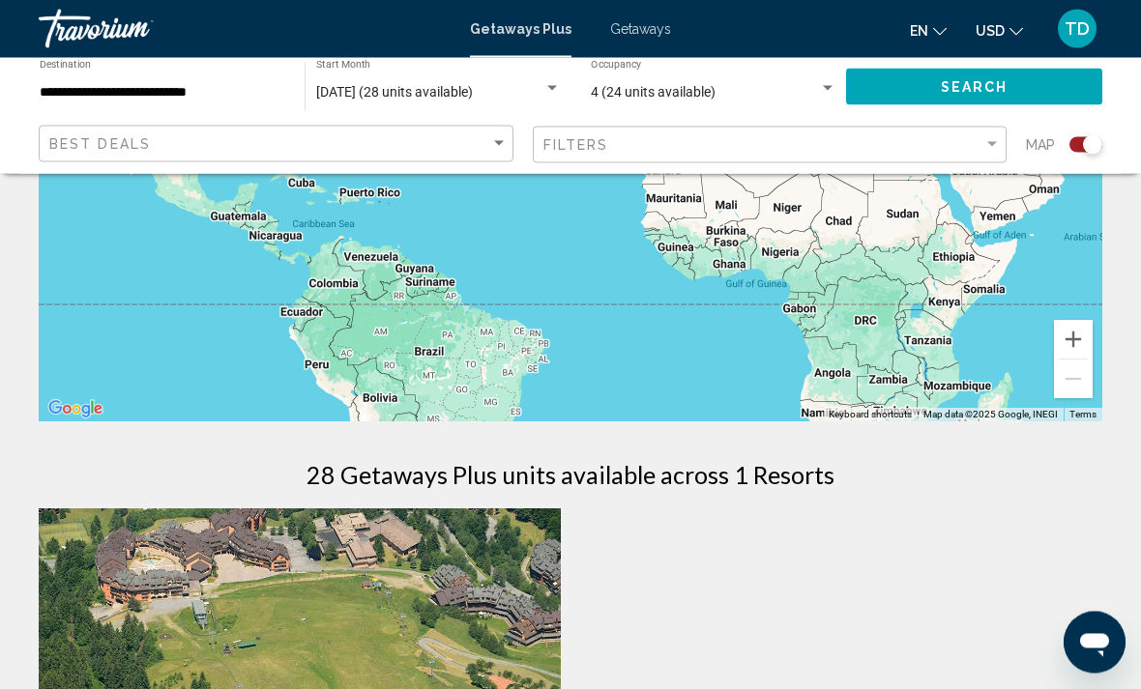
scroll to position [352, 0]
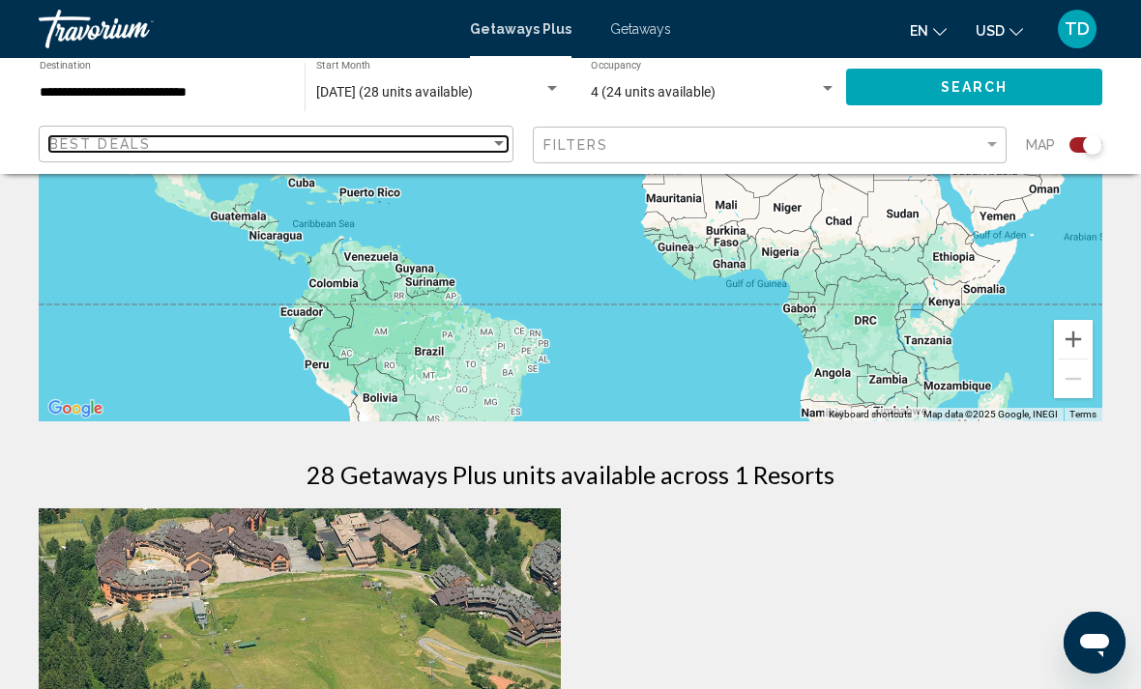
click at [414, 142] on div "Best Deals" at bounding box center [269, 143] width 441 height 15
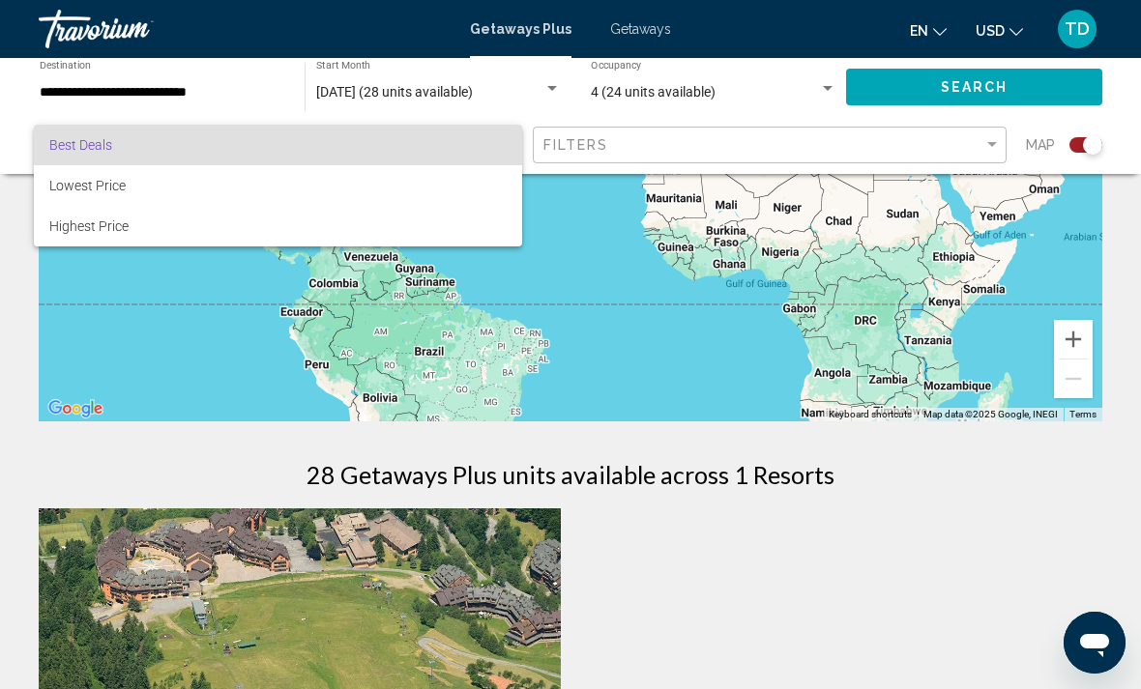
click at [159, 100] on div at bounding box center [570, 344] width 1141 height 689
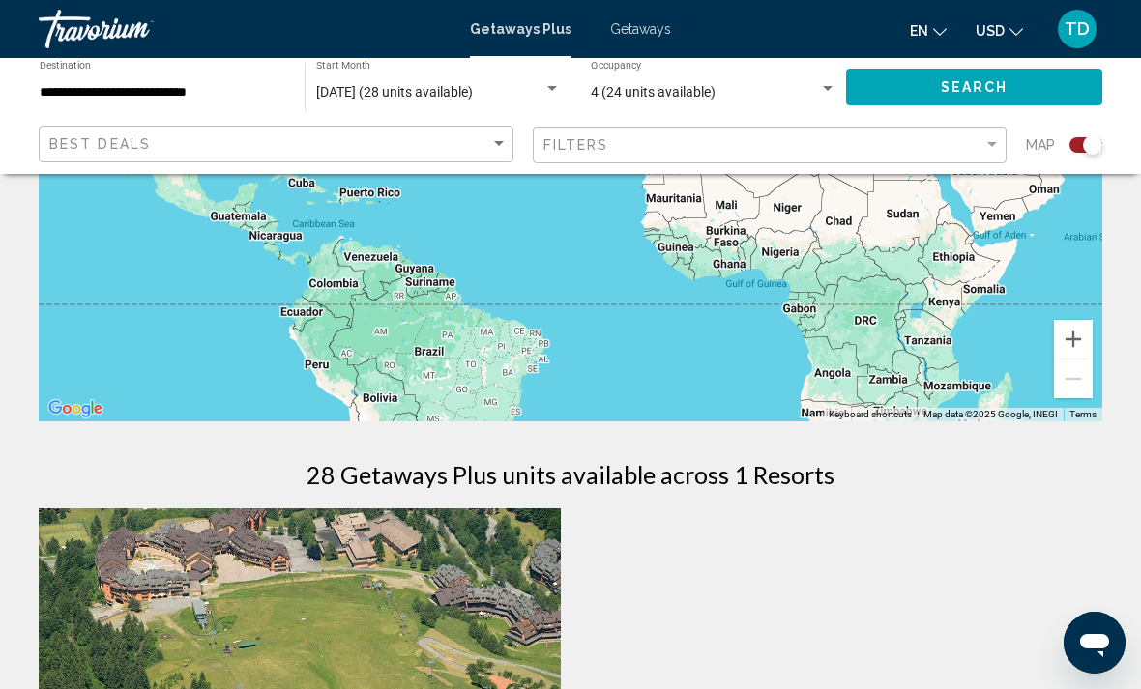
click at [734, 95] on div "4 (24 units available)" at bounding box center [705, 92] width 228 height 15
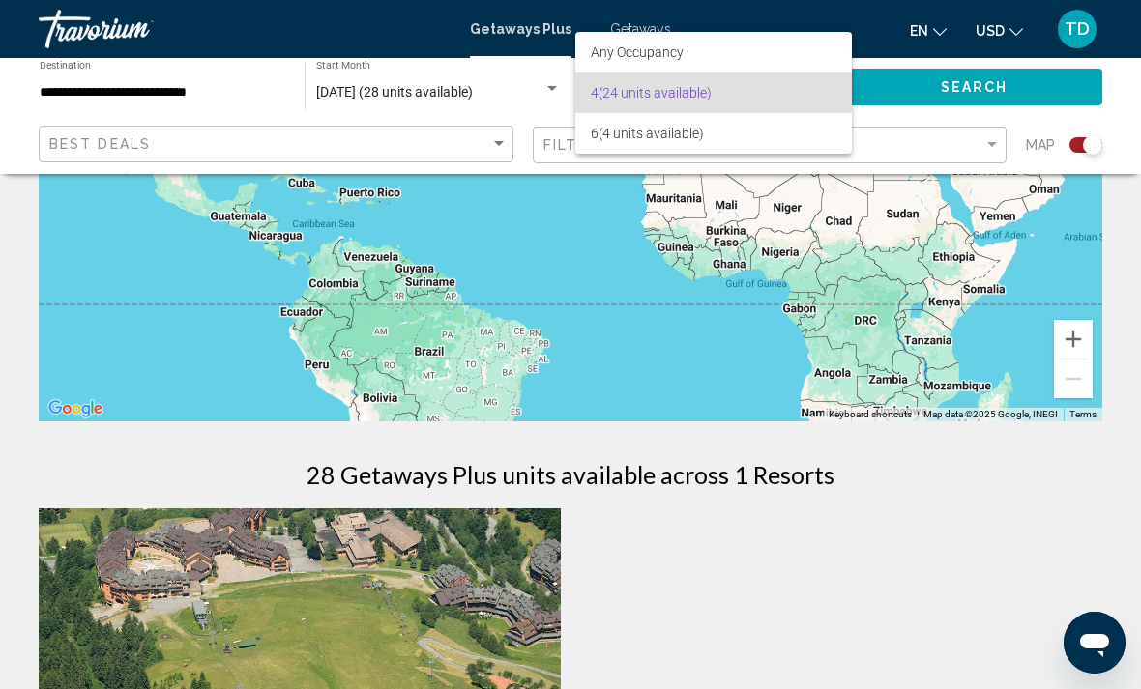
click at [122, 101] on div at bounding box center [570, 344] width 1141 height 689
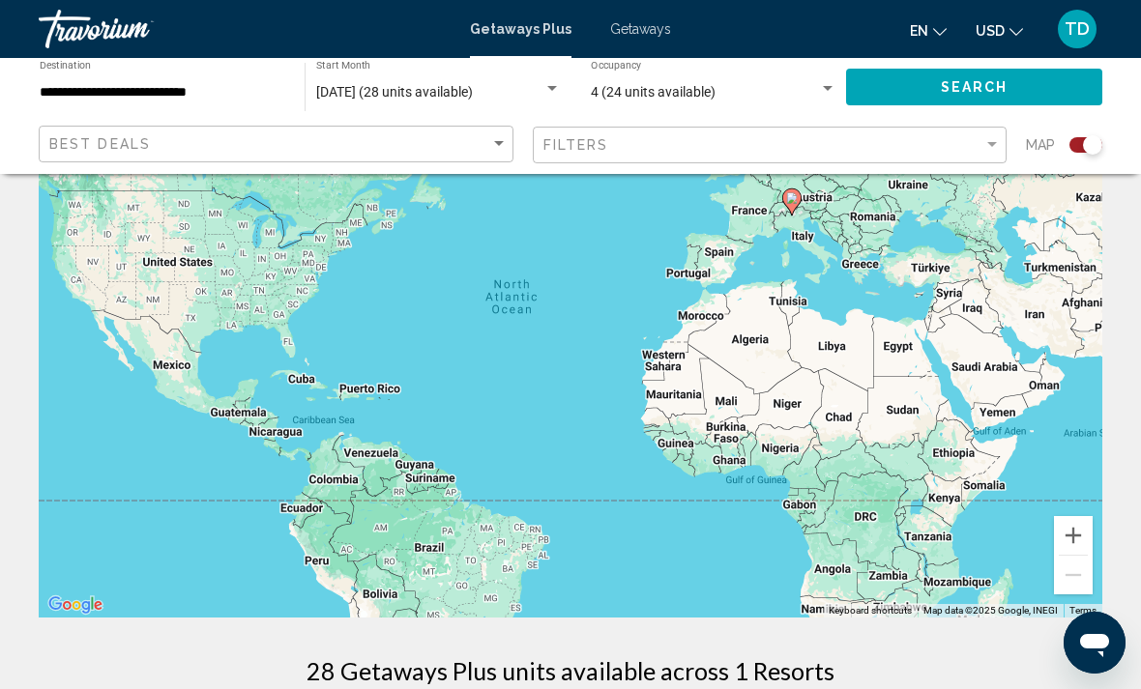
scroll to position [144, 0]
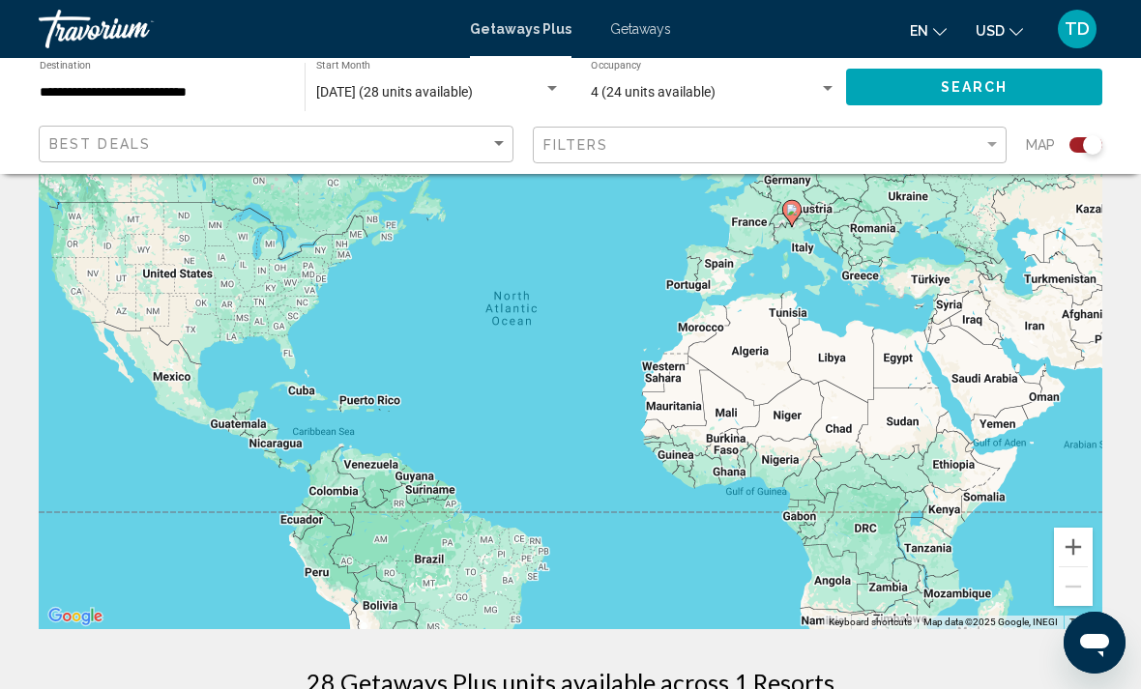
click at [810, 87] on div "4 (24 units available)" at bounding box center [705, 92] width 228 height 15
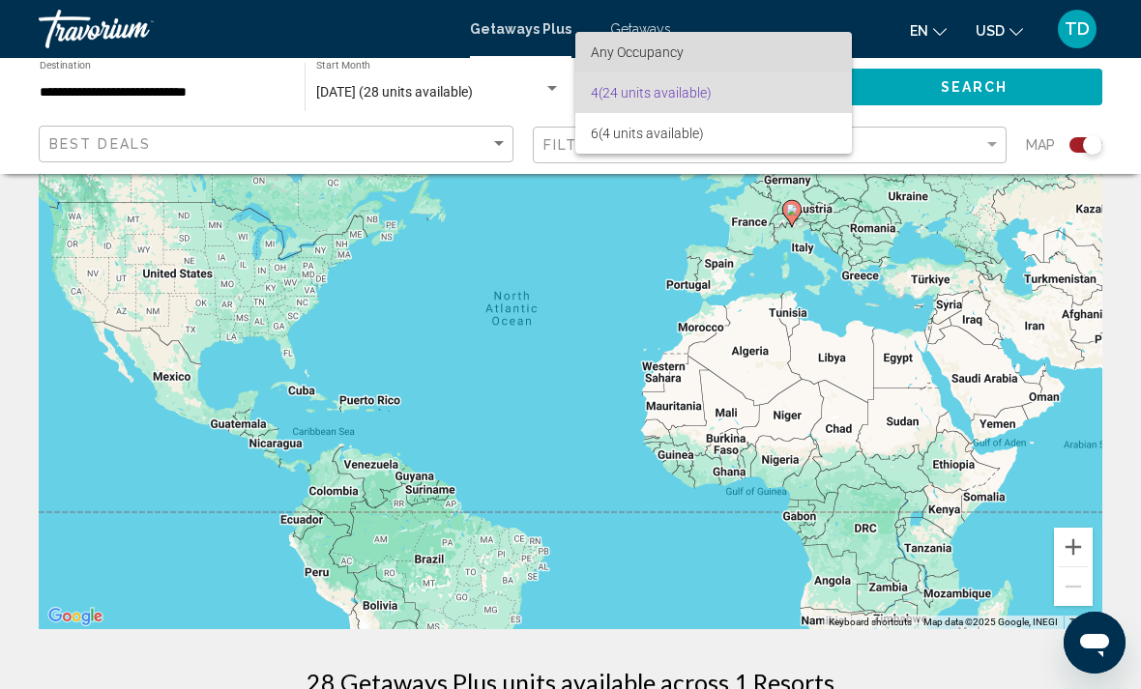
click at [727, 54] on span "Any Occupancy" at bounding box center [714, 52] width 246 height 41
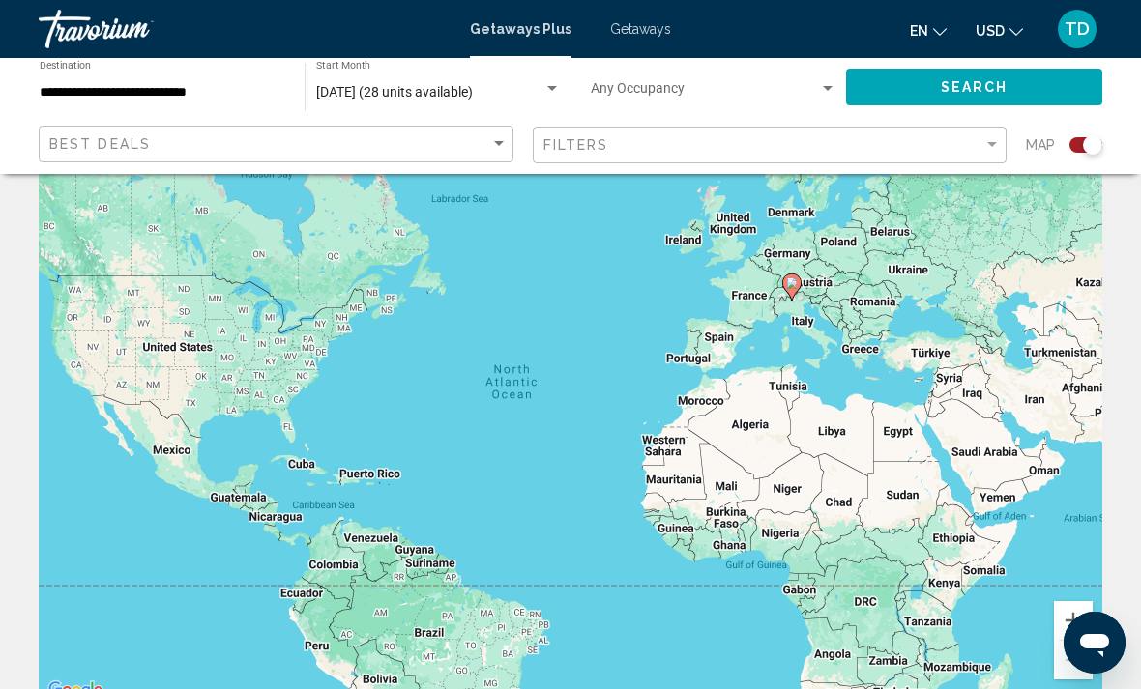
scroll to position [44, 0]
